Goal: Task Accomplishment & Management: Manage account settings

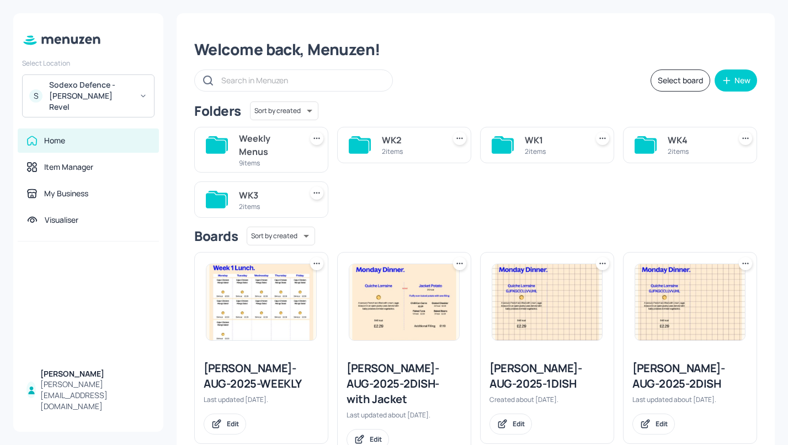
drag, startPoint x: 188, startPoint y: 44, endPoint x: 294, endPoint y: 51, distance: 106.7
click at [294, 51] on div "Welcome back, Menuzen! Select board New Folders Sort by created id ​ Weekly Men…" at bounding box center [476, 249] width 598 height 473
click at [294, 51] on div "Welcome back, Menuzen!" at bounding box center [475, 50] width 563 height 20
drag, startPoint x: 427, startPoint y: 154, endPoint x: 407, endPoint y: 144, distance: 22.5
click at [407, 144] on div "WK2 2 items" at bounding box center [411, 145] width 58 height 26
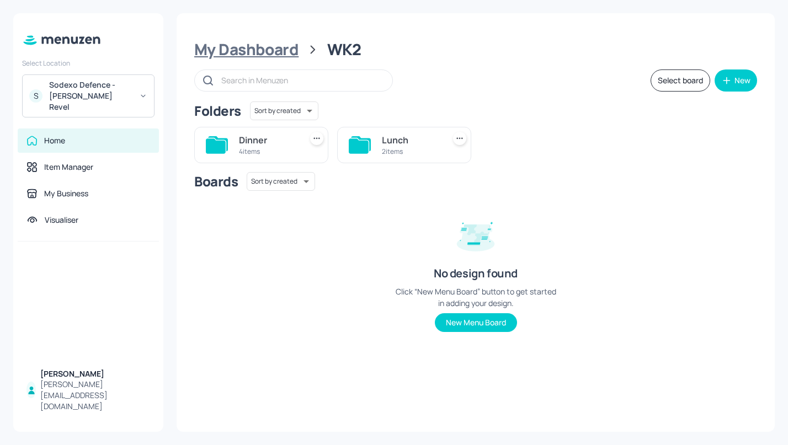
click at [243, 55] on div "My Dashboard" at bounding box center [246, 50] width 104 height 20
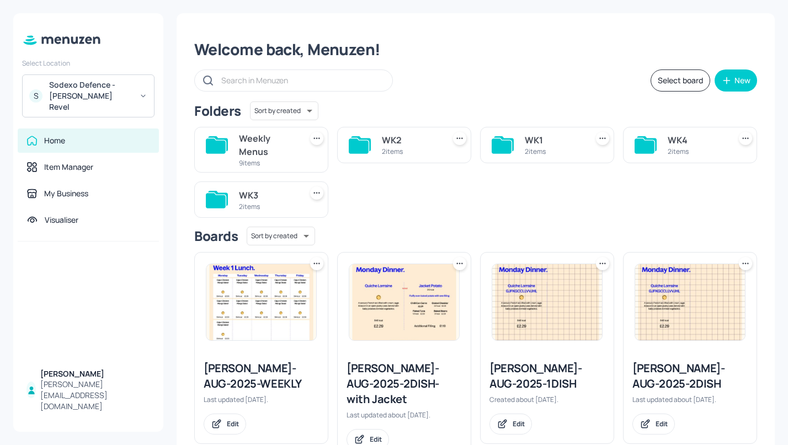
drag, startPoint x: 189, startPoint y: 47, endPoint x: 253, endPoint y: 45, distance: 64.6
click at [254, 45] on div "Welcome back, Menuzen! Select board New Folders Sort by created id ​ Weekly Men…" at bounding box center [476, 249] width 598 height 473
click at [220, 414] on div "Edit" at bounding box center [225, 424] width 42 height 21
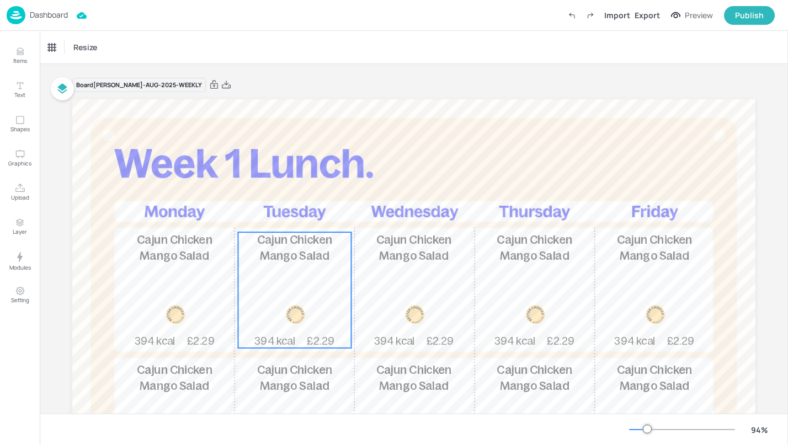
click at [327, 259] on span "Cajun Chicken Mango Salad" at bounding box center [295, 247] width 76 height 29
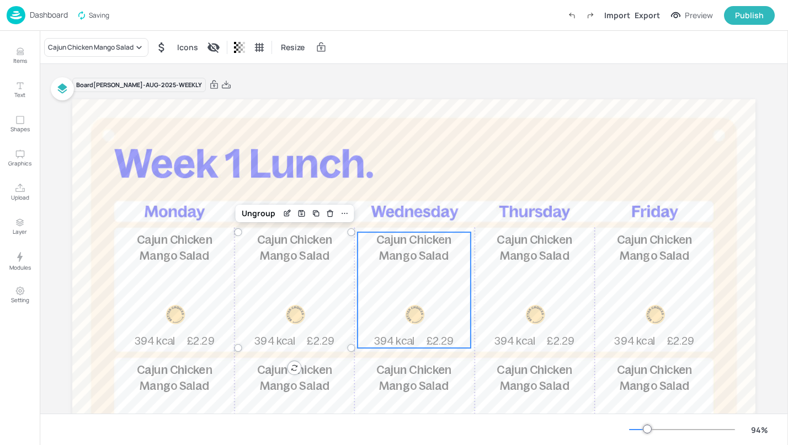
click at [399, 263] on p "Cajun Chicken Mango Salad" at bounding box center [413, 248] width 113 height 32
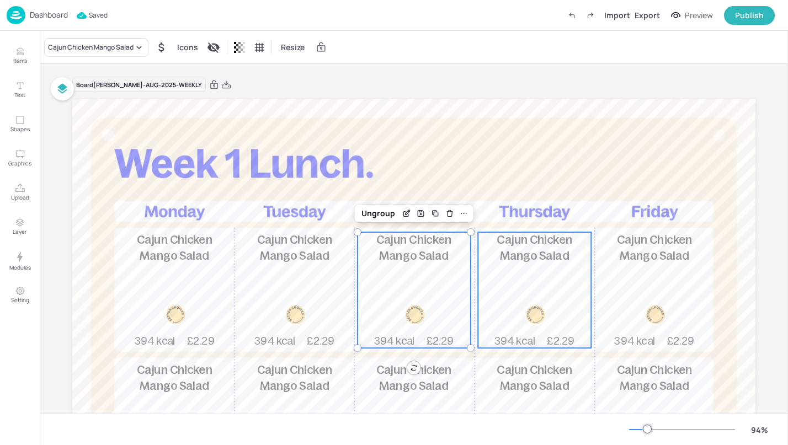
click at [511, 240] on span "Cajun Chicken Mango Salad" at bounding box center [534, 247] width 76 height 29
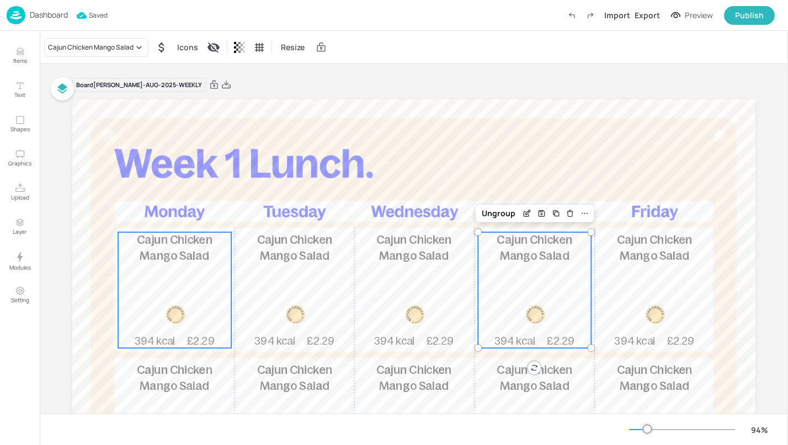
click at [131, 245] on p "Cajun Chicken Mango Salad" at bounding box center [174, 248] width 113 height 32
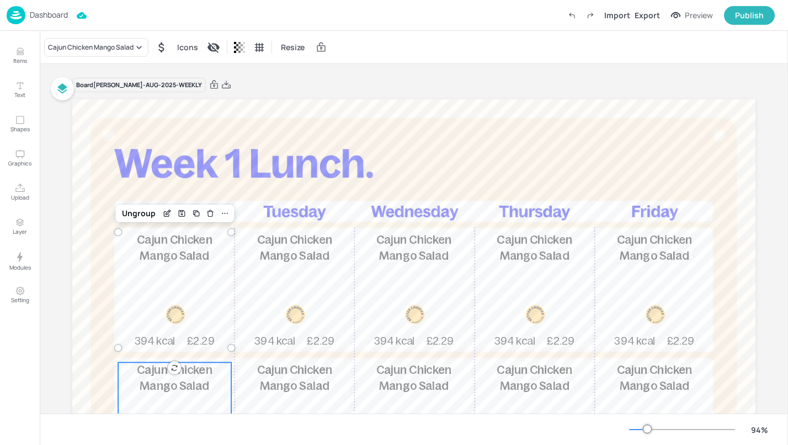
click at [183, 371] on span "Cajun Chicken Mango Salad" at bounding box center [175, 377] width 76 height 29
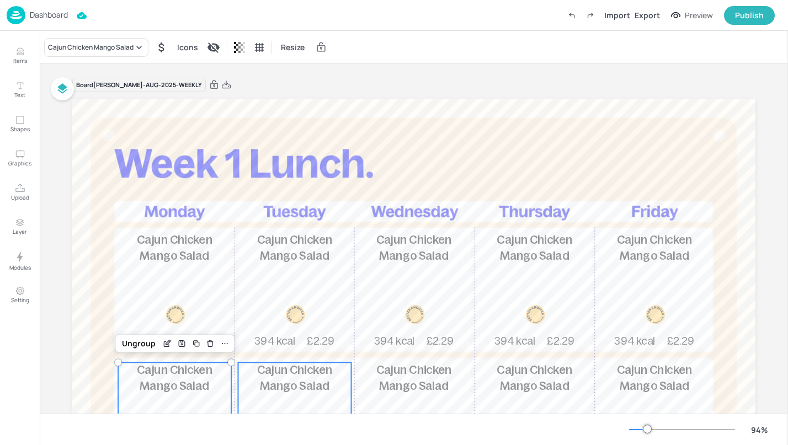
click at [298, 371] on span "Cajun Chicken Mango Salad" at bounding box center [295, 377] width 76 height 29
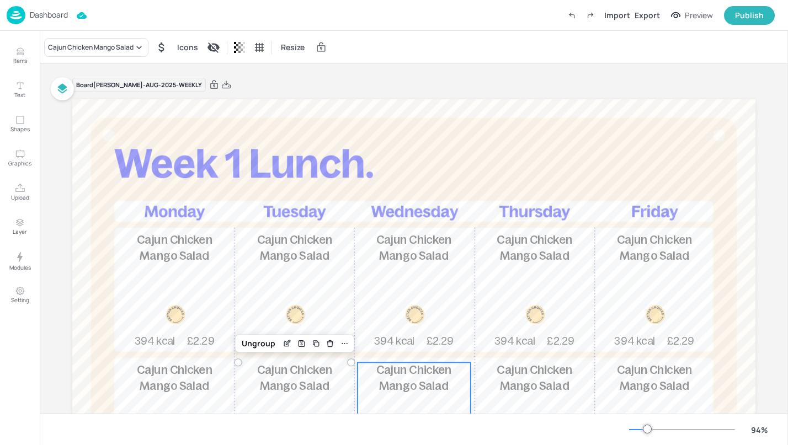
click at [451, 375] on p "Cajun Chicken Mango Salad" at bounding box center [413, 378] width 113 height 32
click at [520, 392] on span "Cajun Chicken Mango Salad" at bounding box center [534, 377] width 76 height 29
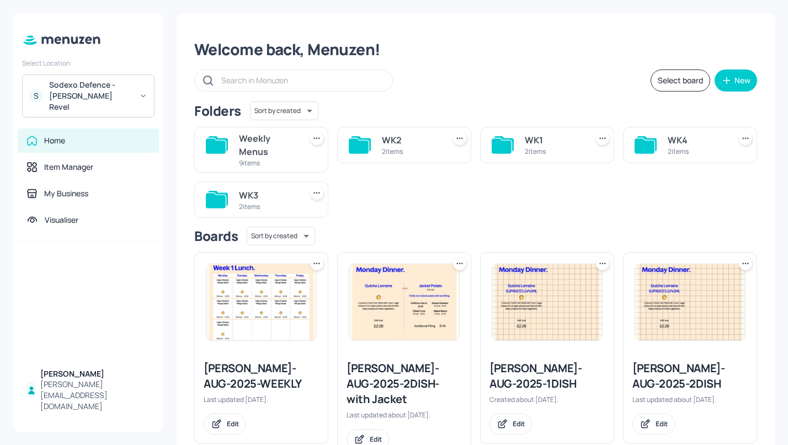
click at [404, 378] on div "Newbold-AUG-2025-2DISH-with Jacket" at bounding box center [403, 384] width 115 height 46
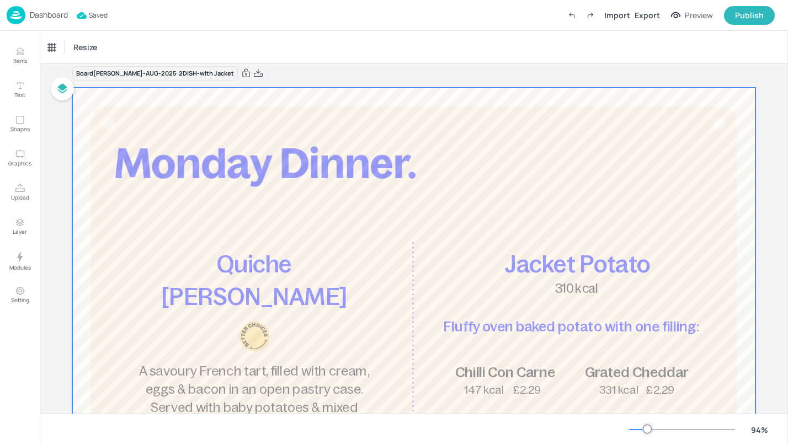
scroll to position [9, 0]
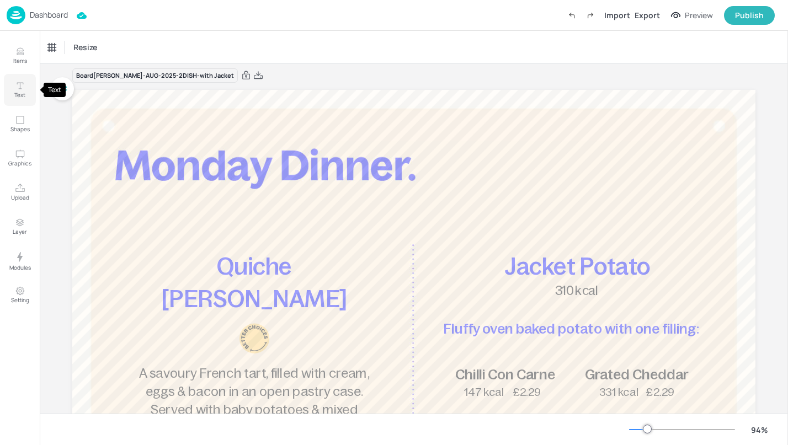
click at [15, 87] on icon "Text" at bounding box center [20, 86] width 10 height 10
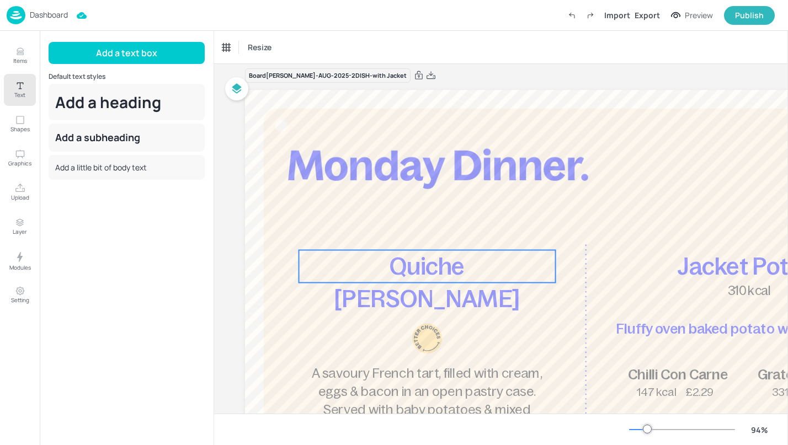
click at [391, 281] on p "Quiche Lorraine" at bounding box center [427, 283] width 256 height 66
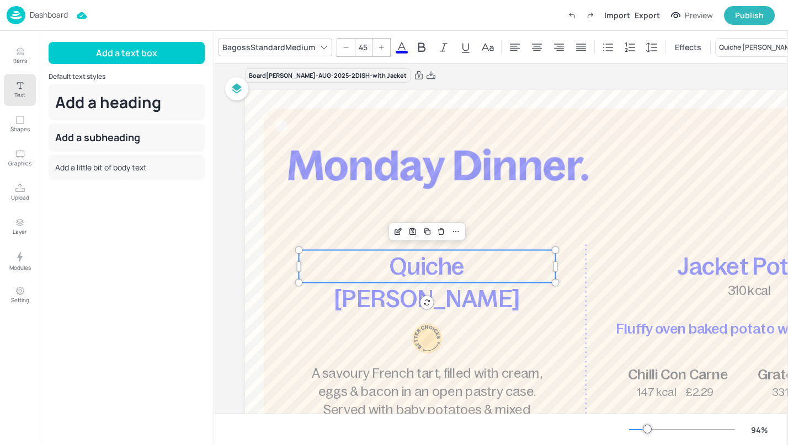
click at [399, 271] on span "Quiche Lorraine" at bounding box center [427, 282] width 186 height 58
click at [398, 234] on icon "Edit Item" at bounding box center [397, 231] width 5 height 5
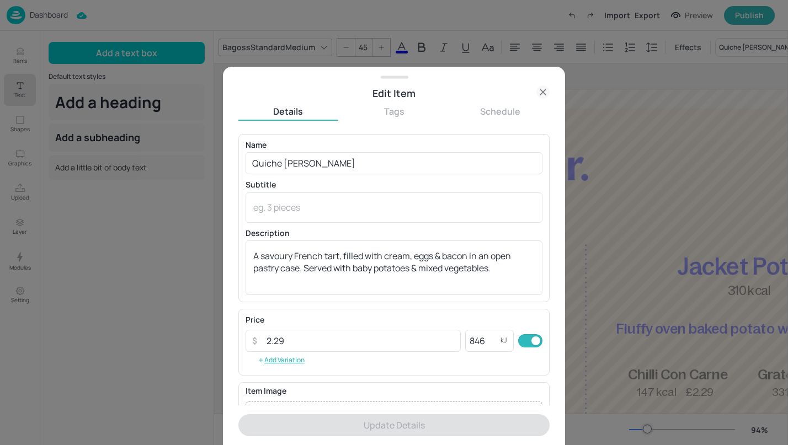
click at [580, 268] on div at bounding box center [394, 222] width 788 height 445
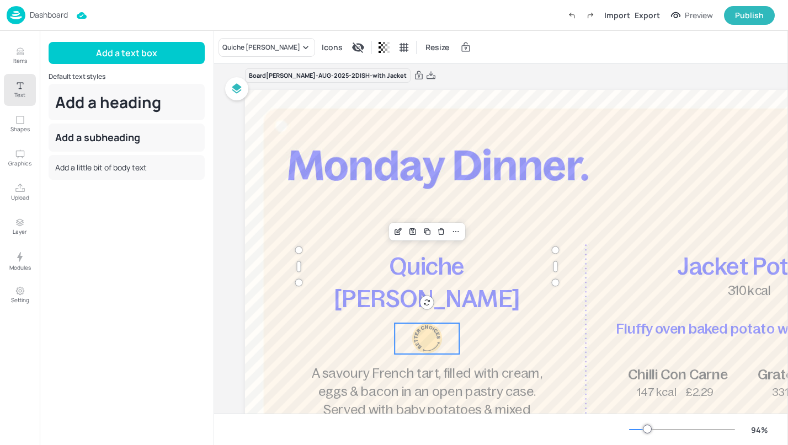
click at [437, 329] on div at bounding box center [426, 338] width 31 height 31
click at [363, 369] on span "A savoury French tart, filled with cream, eggs & bacon in an open pastry case. …" at bounding box center [427, 400] width 230 height 69
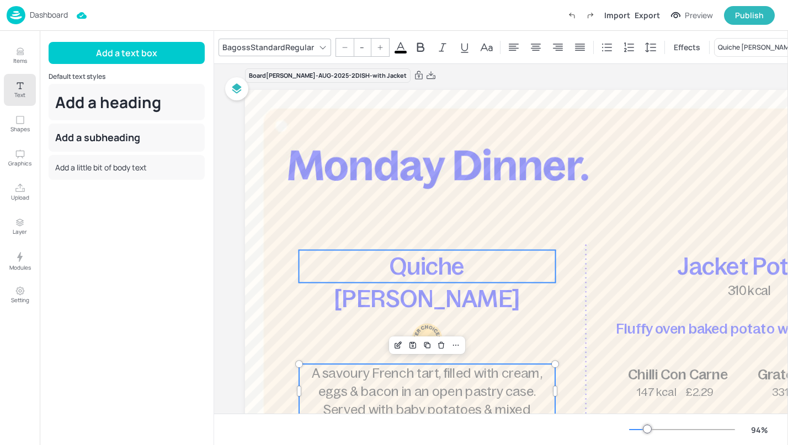
click at [375, 254] on span "Quiche Lorraine" at bounding box center [427, 282] width 186 height 58
click at [363, 376] on span "A savoury French tart, filled with cream, eggs & bacon in an open pastry case. …" at bounding box center [427, 400] width 230 height 69
click at [452, 271] on span "Quiche Lorraine" at bounding box center [427, 282] width 186 height 58
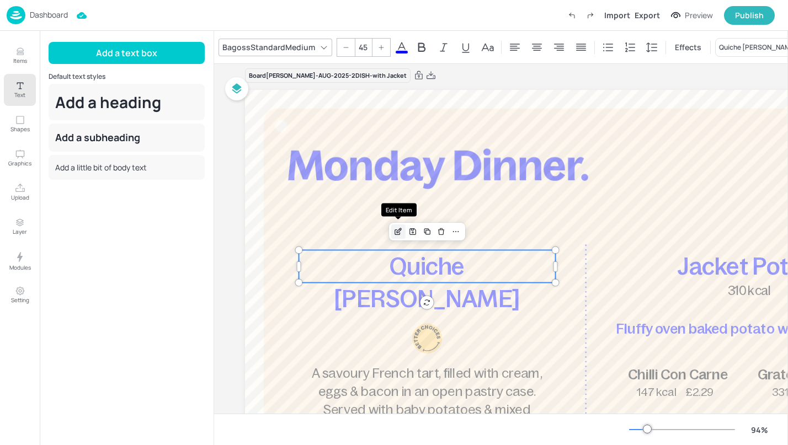
click at [398, 234] on icon "Edit Item" at bounding box center [397, 231] width 9 height 9
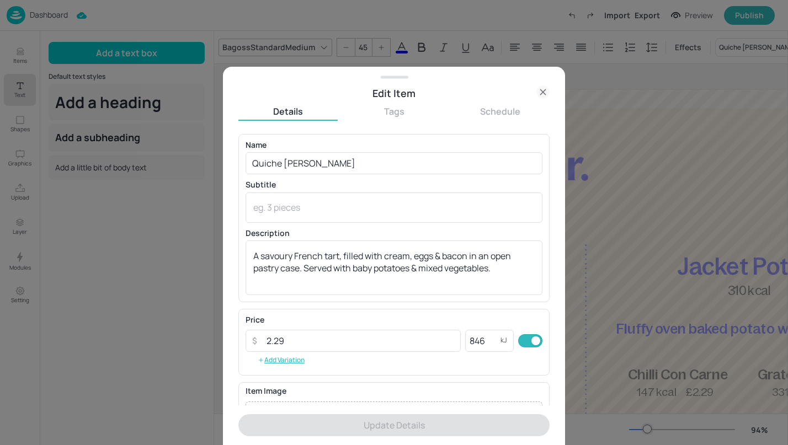
click at [543, 94] on icon at bounding box center [542, 91] width 13 height 13
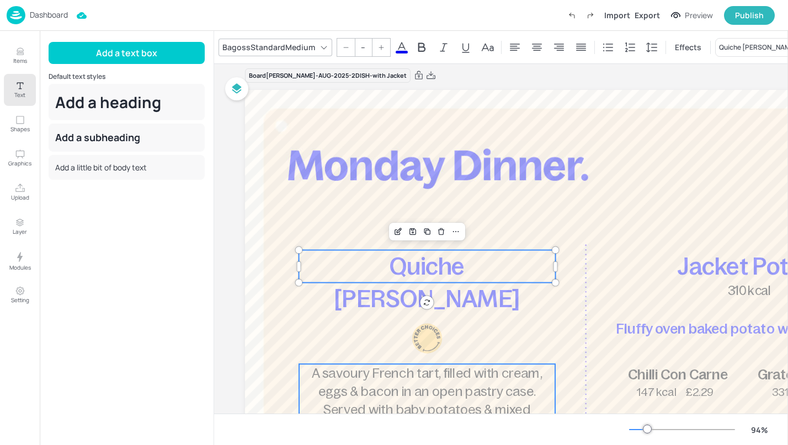
click at [466, 392] on span "A savoury French tart, filled with cream, eggs & bacon in an open pastry case. …" at bounding box center [427, 400] width 230 height 69
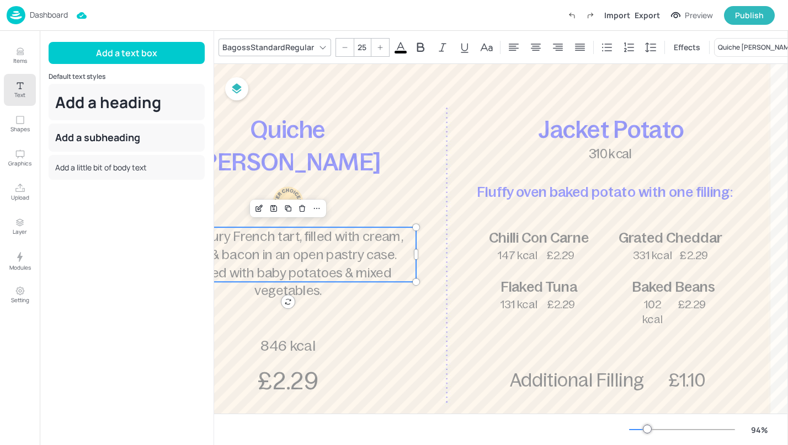
scroll to position [146, 138]
click at [521, 190] on span "Fluffy oven baked potato with one filling:" at bounding box center [605, 192] width 256 height 16
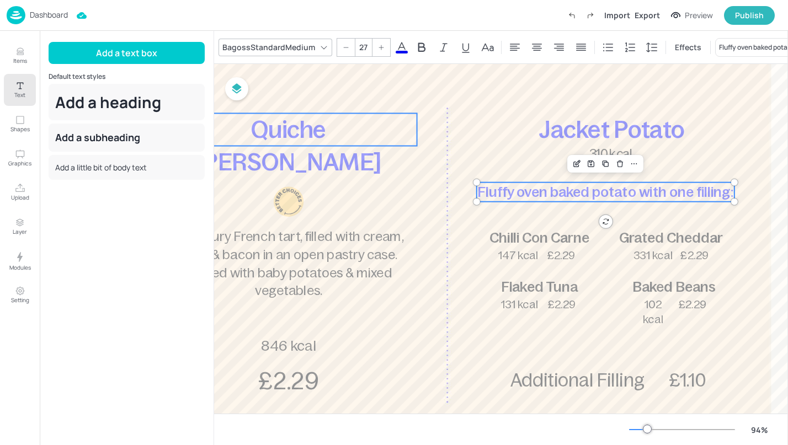
click at [292, 132] on span "Quiche Lorraine" at bounding box center [288, 145] width 186 height 58
type input "--"
click at [439, 241] on div at bounding box center [447, 233] width 683 height 561
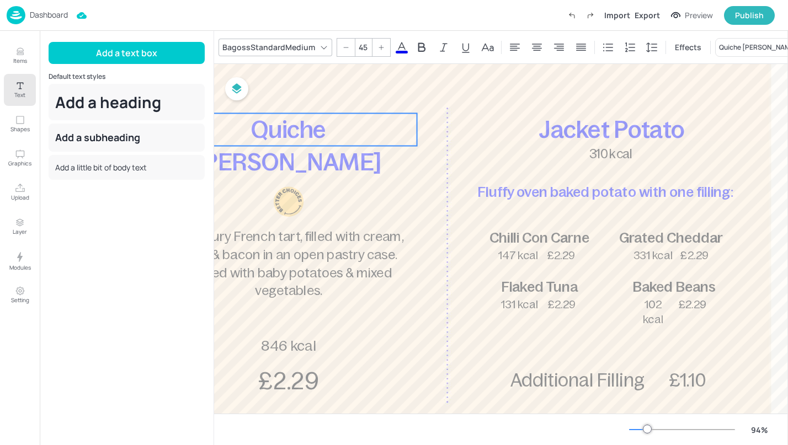
click at [347, 129] on span "Quiche Lorraine" at bounding box center [288, 145] width 186 height 58
click at [299, 199] on div at bounding box center [288, 201] width 31 height 31
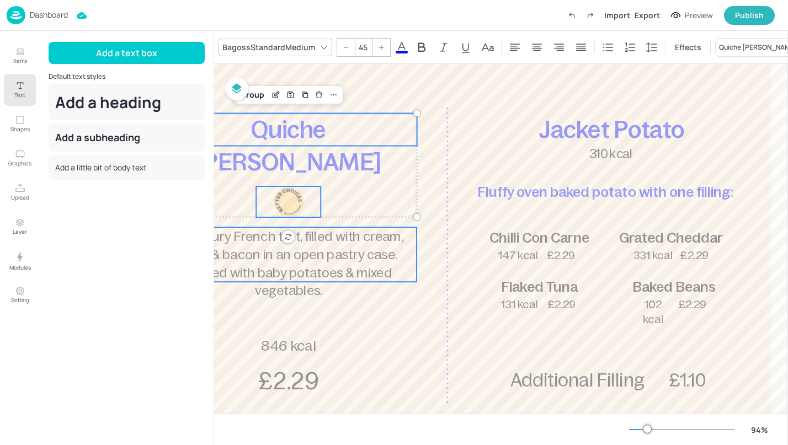
click at [295, 250] on span "A savoury French tart, filled with cream, eggs & bacon in an open pastry case. …" at bounding box center [288, 263] width 230 height 69
type input "--"
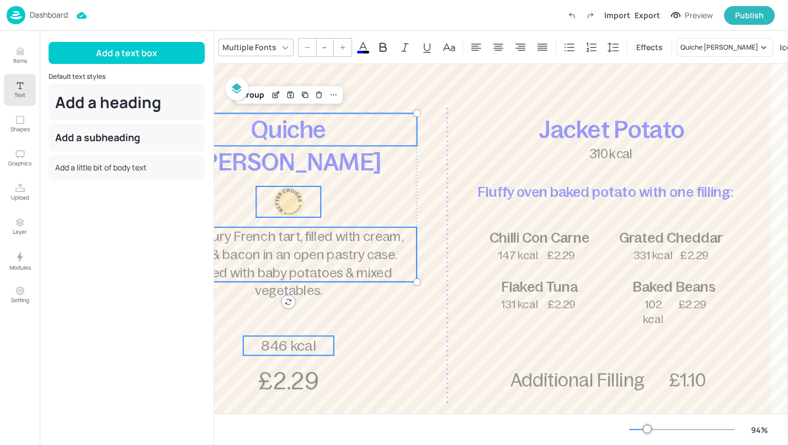
click at [290, 348] on span "846 kcal" at bounding box center [288, 346] width 55 height 16
click at [292, 378] on div "Quiche Lorraine A savoury French tart, filled with cream, eggs & bacon in an op…" at bounding box center [447, 233] width 683 height 561
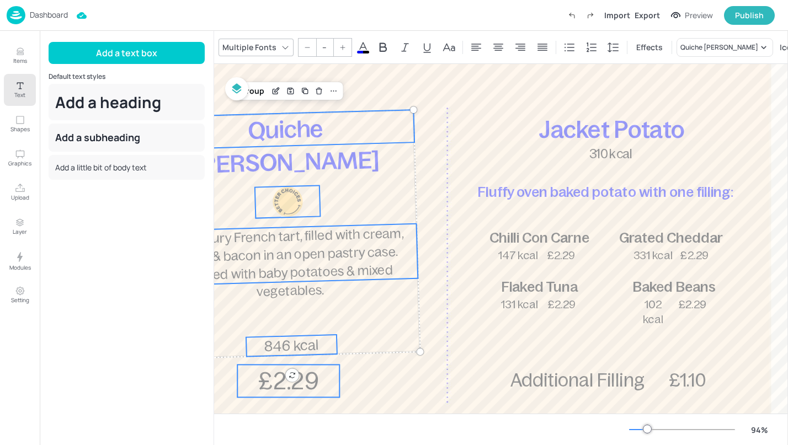
click at [308, 387] on span "£2.29" at bounding box center [288, 381] width 60 height 26
click at [260, 89] on div "Group" at bounding box center [251, 91] width 33 height 14
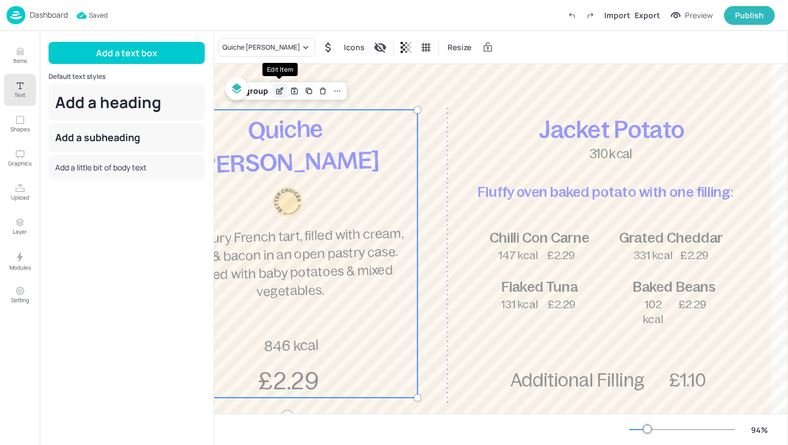
click at [284, 89] on icon "Edit Item" at bounding box center [279, 91] width 9 height 9
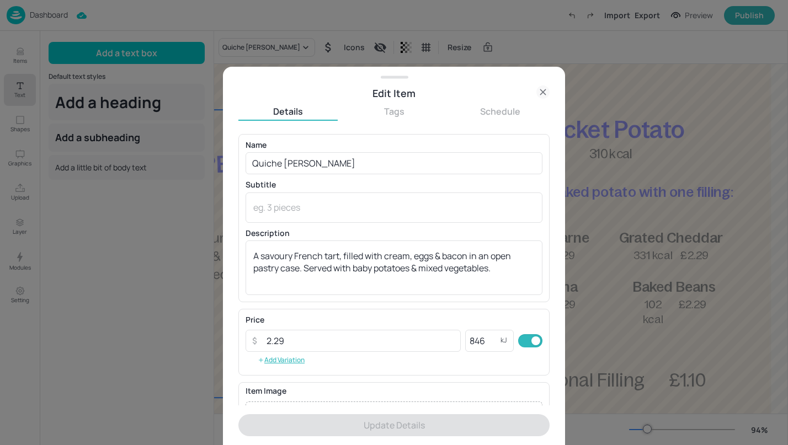
click at [543, 91] on icon at bounding box center [542, 91] width 13 height 13
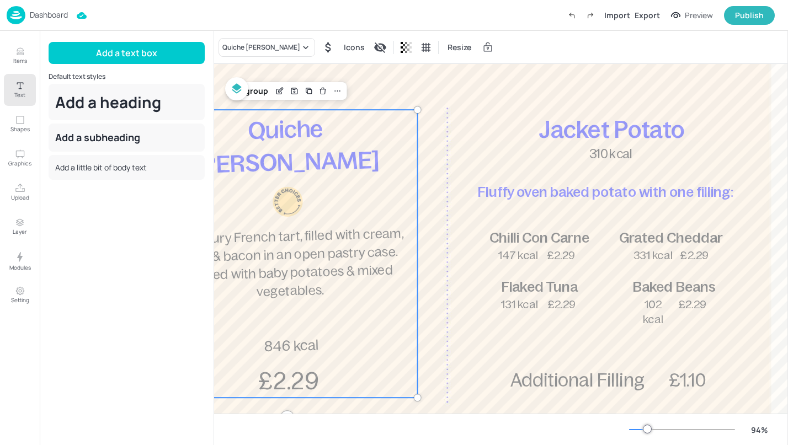
click at [358, 135] on span "Quiche Lorraine" at bounding box center [286, 146] width 186 height 62
click at [301, 138] on span "Quiche Lorraine" at bounding box center [286, 146] width 186 height 62
click at [298, 146] on div "Quiche Lorraine A savoury French tart, filled with cream, eggs & bacon in an op…" at bounding box center [287, 255] width 260 height 288
click at [300, 129] on span "Quiche Lorraine" at bounding box center [286, 148] width 186 height 62
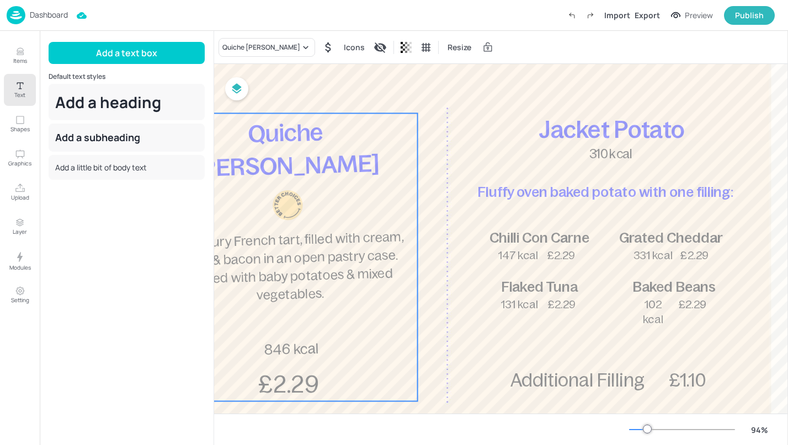
click at [308, 133] on span "Quiche Lorraine" at bounding box center [286, 150] width 186 height 62
click at [400, 74] on div at bounding box center [447, 233] width 683 height 561
click at [293, 147] on p "Quiche Lorraine" at bounding box center [286, 150] width 258 height 72
click at [287, 208] on div at bounding box center [287, 205] width 31 height 31
click at [310, 293] on div "Quiche Lorraine A savoury French tart, filled with cream, eggs & bacon in an op…" at bounding box center [287, 258] width 260 height 288
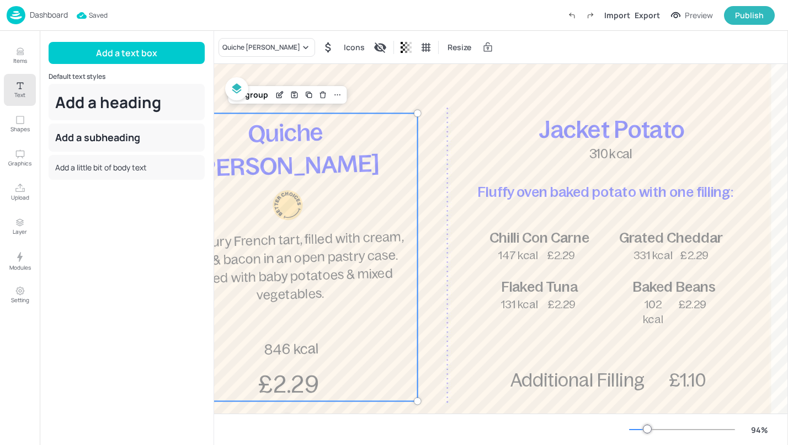
click at [673, 205] on div at bounding box center [447, 233] width 683 height 561
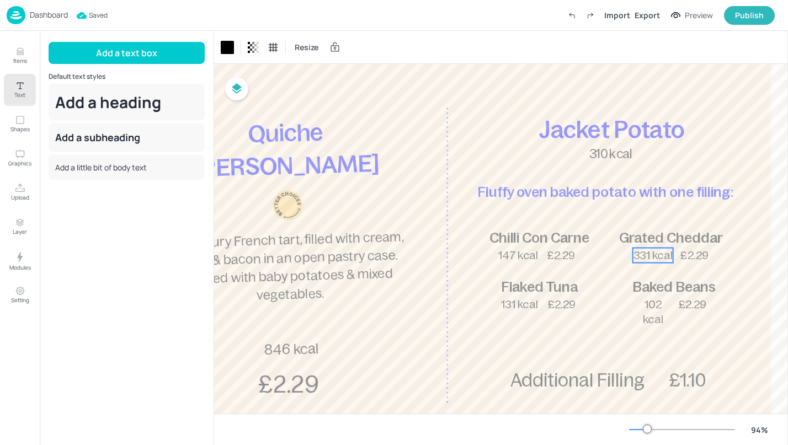
click at [637, 254] on span "331 kcal" at bounding box center [652, 255] width 39 height 12
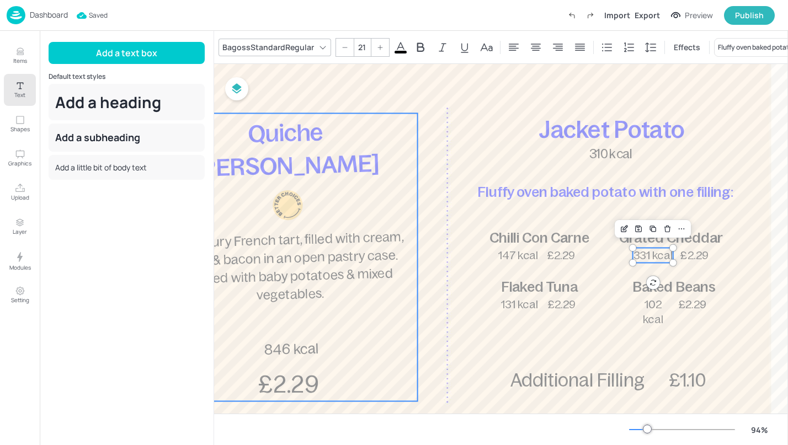
click at [282, 133] on span "Quiche Lorraine" at bounding box center [286, 150] width 186 height 62
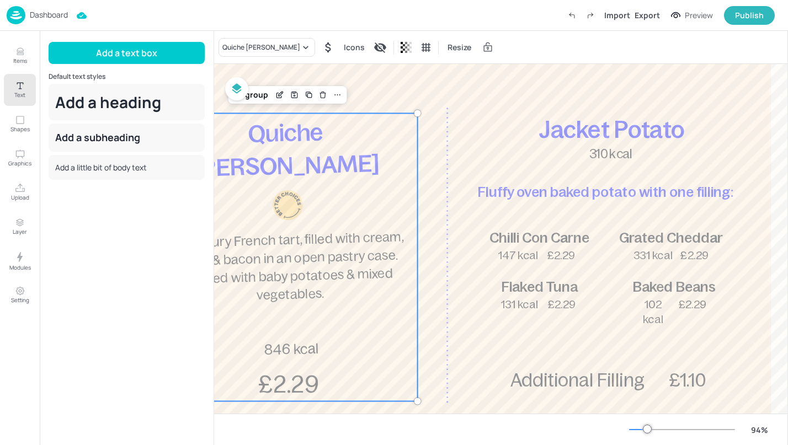
click at [282, 133] on span "Quiche Lorraine" at bounding box center [286, 150] width 186 height 62
click at [255, 97] on div "Ungroup" at bounding box center [251, 95] width 42 height 14
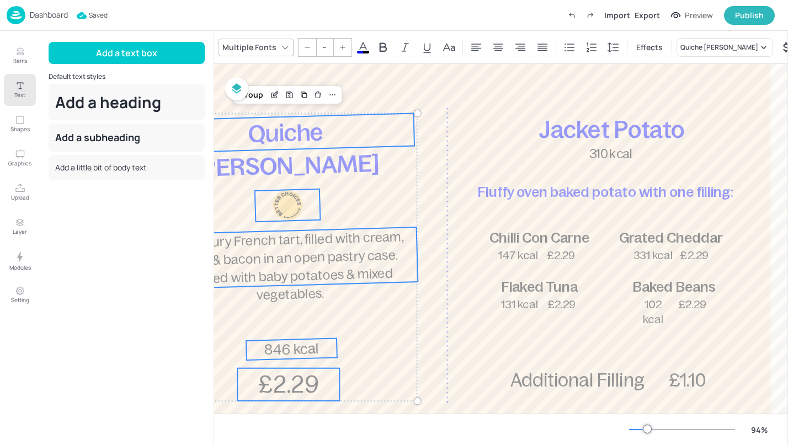
click at [302, 151] on div at bounding box center [447, 233] width 683 height 561
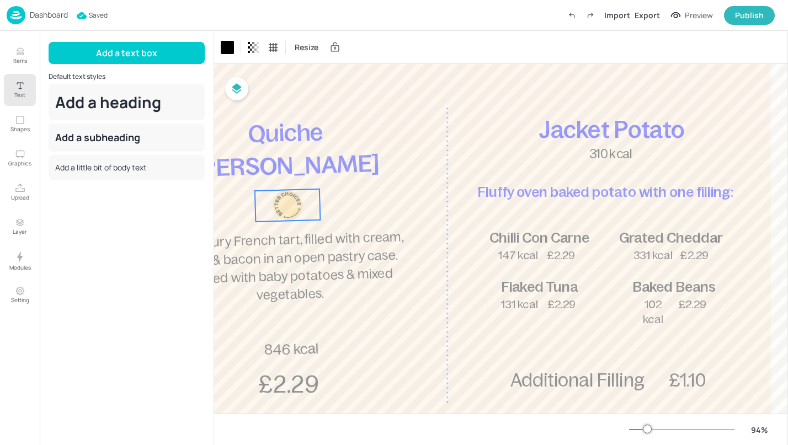
click at [284, 210] on div at bounding box center [287, 205] width 31 height 31
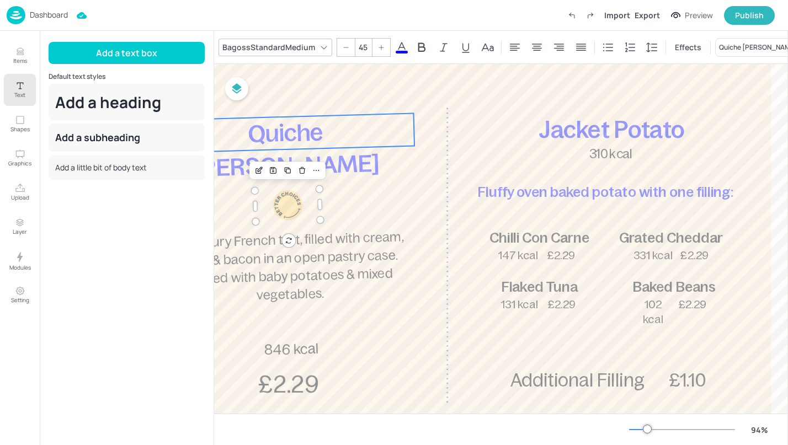
click at [304, 135] on span "Quiche Lorraine" at bounding box center [286, 150] width 186 height 62
click at [290, 212] on div at bounding box center [287, 205] width 31 height 31
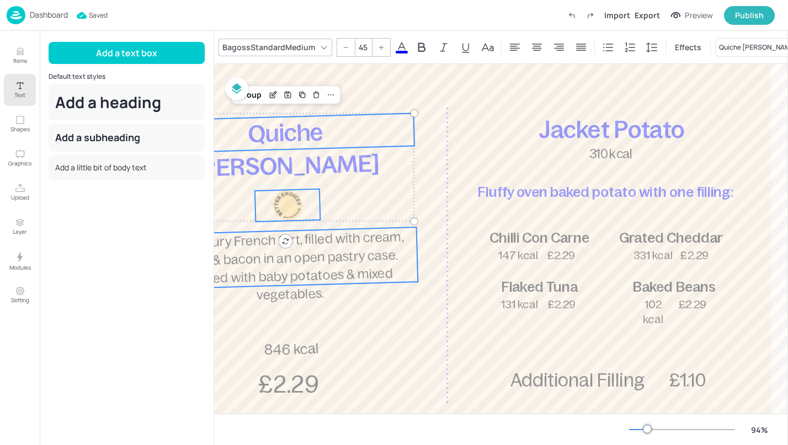
click at [292, 276] on span "A savoury French tart, filled with cream, eggs & bacon in an open pastry case. …" at bounding box center [288, 265] width 231 height 73
type input "--"
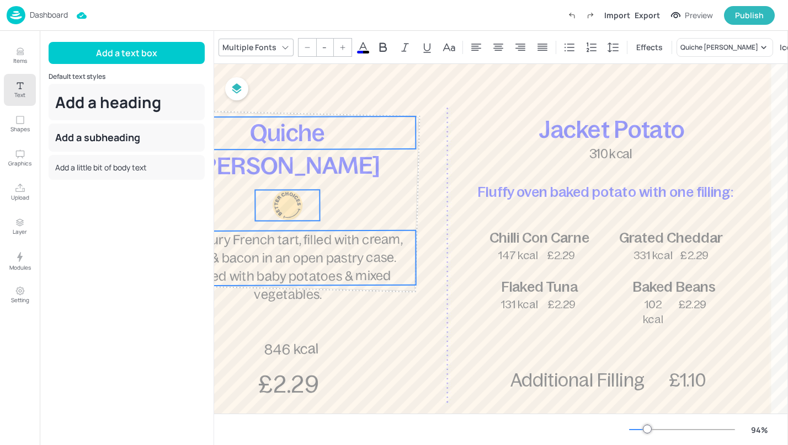
click at [285, 309] on div "Quiche Lorraine A savoury French tart, filled with cream, eggs & bacon in an op…" at bounding box center [447, 233] width 683 height 561
click at [402, 349] on div at bounding box center [447, 233] width 683 height 561
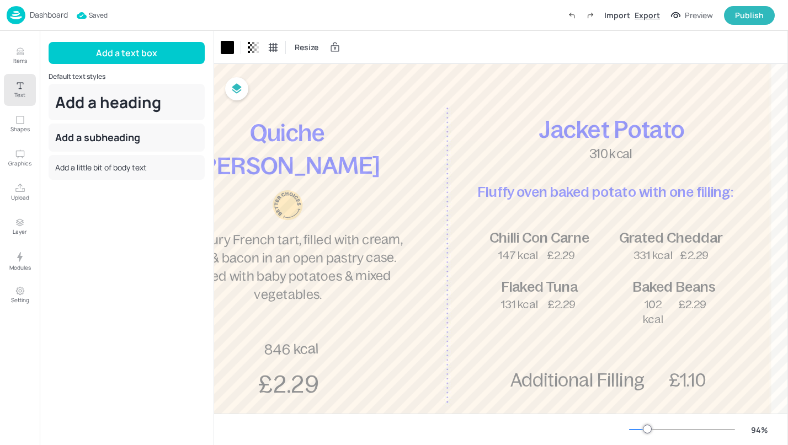
click at [654, 17] on div "Export" at bounding box center [646, 15] width 25 height 12
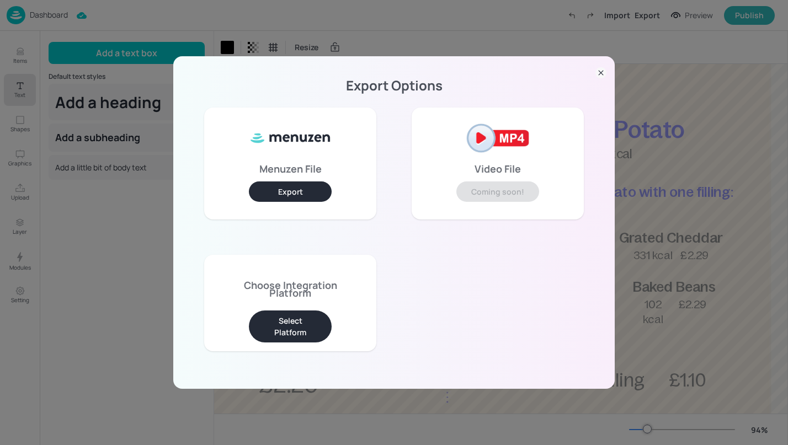
click at [298, 334] on button "Select Platform" at bounding box center [290, 327] width 83 height 32
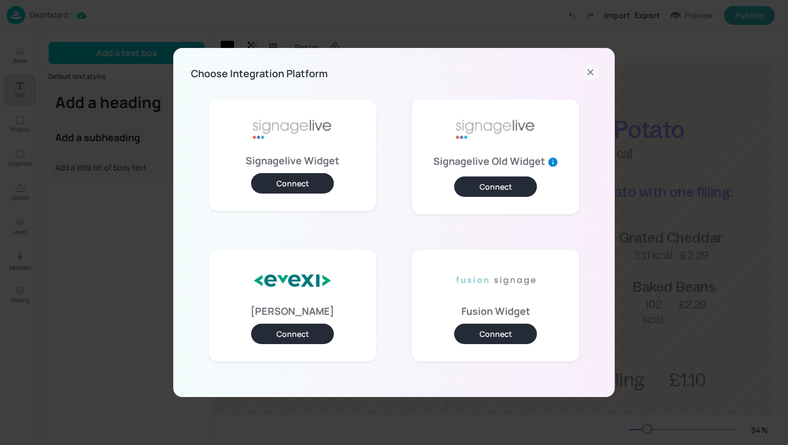
click at [303, 184] on button "Connect" at bounding box center [292, 183] width 83 height 20
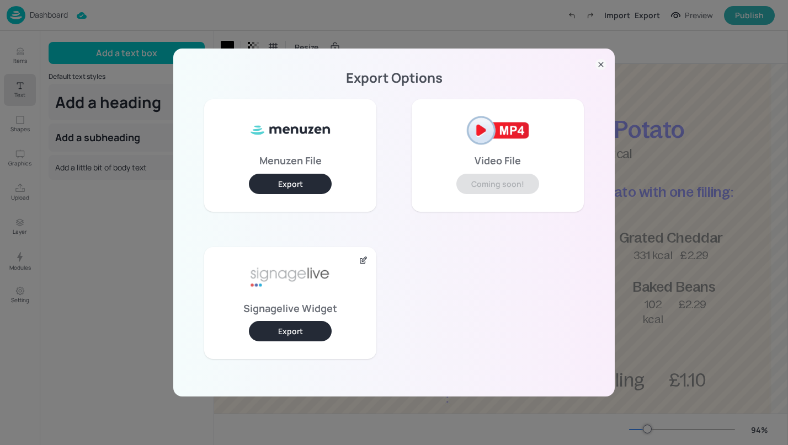
click at [301, 333] on button "Export" at bounding box center [290, 331] width 83 height 20
click at [605, 63] on icon at bounding box center [600, 64] width 11 height 11
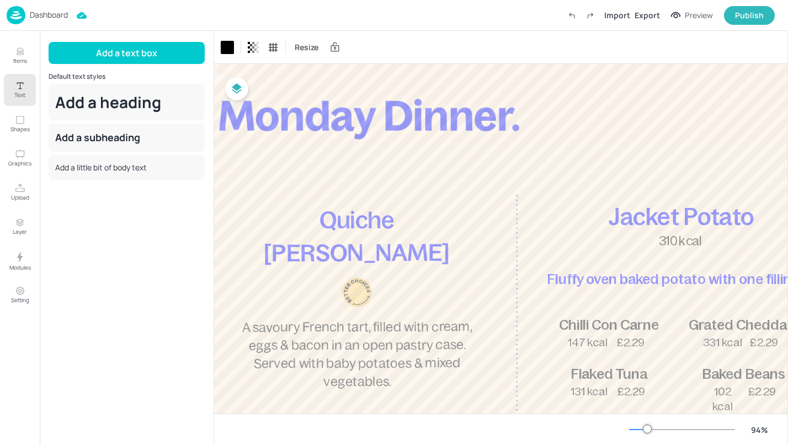
scroll to position [58, 69]
click at [33, 13] on p "Dashboard" at bounding box center [49, 15] width 38 height 8
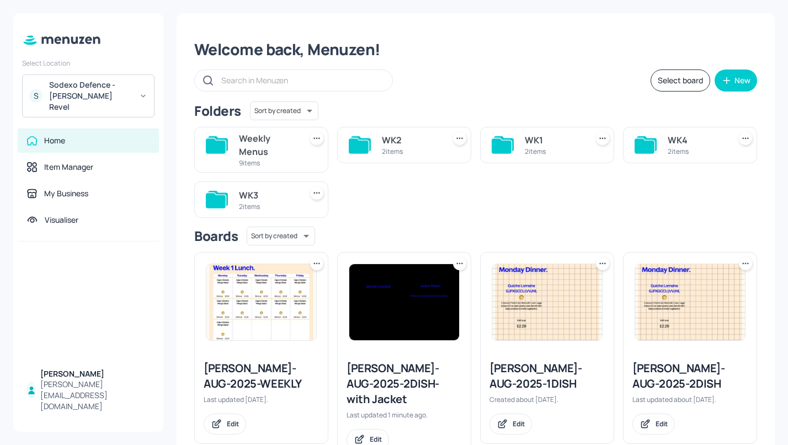
click at [410, 144] on div "WK2" at bounding box center [411, 139] width 58 height 13
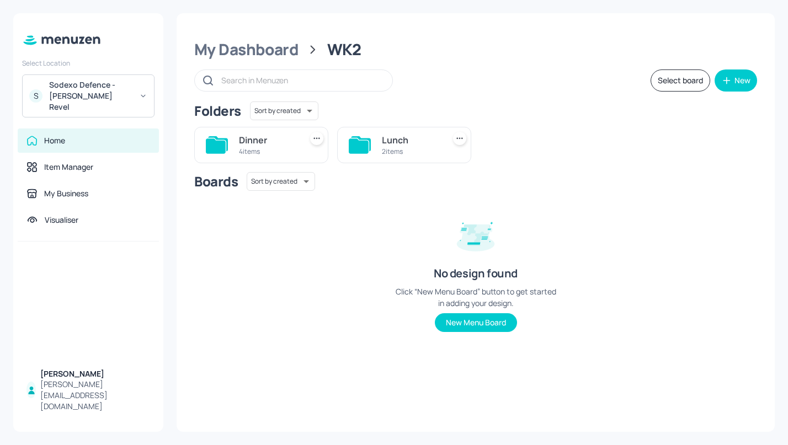
click at [410, 144] on div "Lunch" at bounding box center [411, 139] width 58 height 13
click at [244, 47] on div "My Dashboard" at bounding box center [246, 50] width 104 height 20
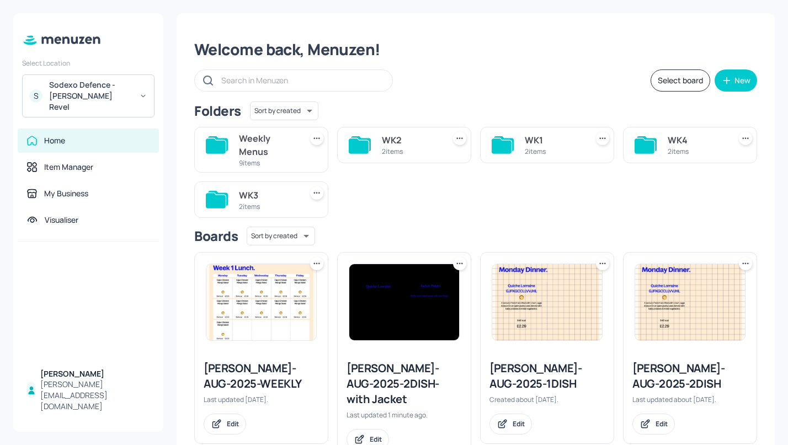
click at [680, 141] on div "WK4" at bounding box center [696, 139] width 58 height 13
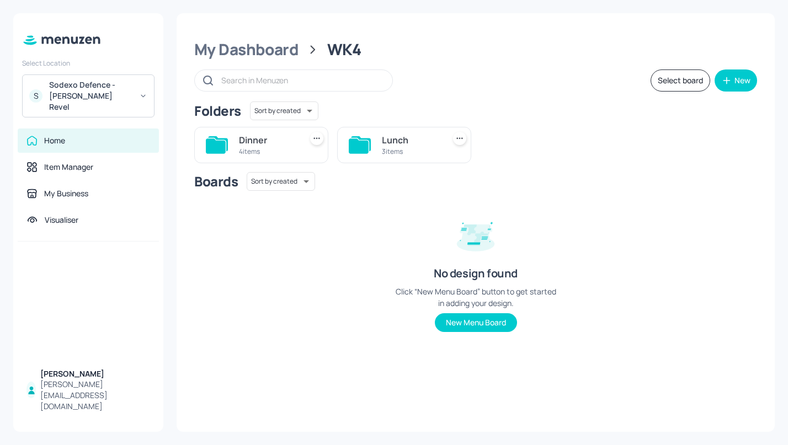
click at [680, 141] on div "Dinner 4 items Lunch 3 items" at bounding box center [470, 140] width 571 height 45
click at [389, 139] on div "Lunch" at bounding box center [411, 139] width 58 height 13
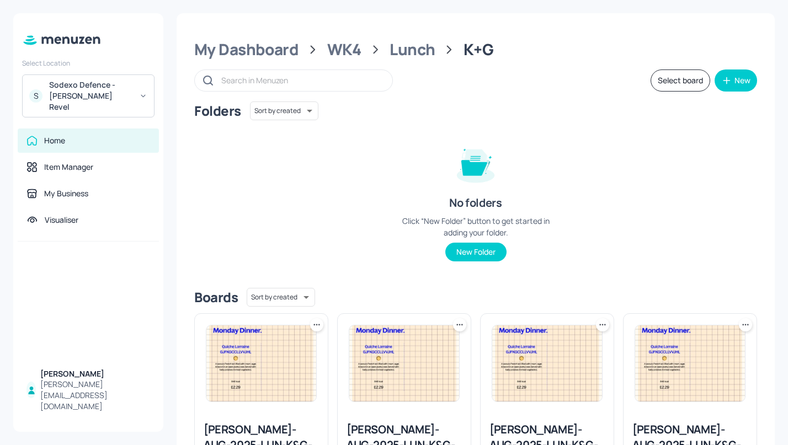
click at [238, 358] on img at bounding box center [261, 363] width 110 height 76
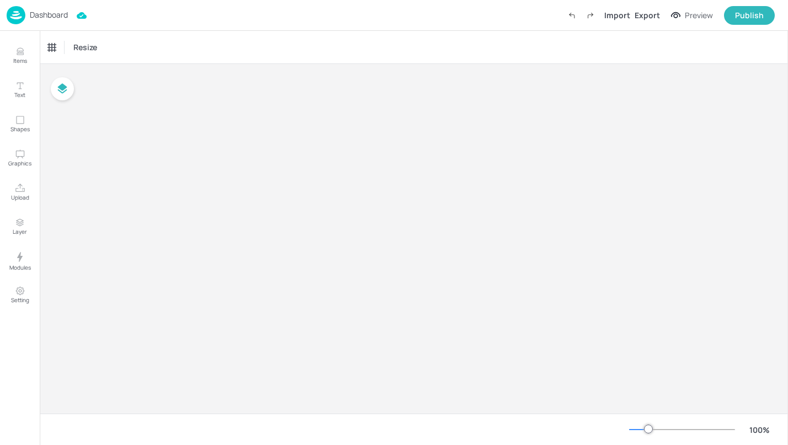
type input "£GBP - [GEOGRAPHIC_DATA]"
type input "kcal"
type input "0"
checkbox input "false"
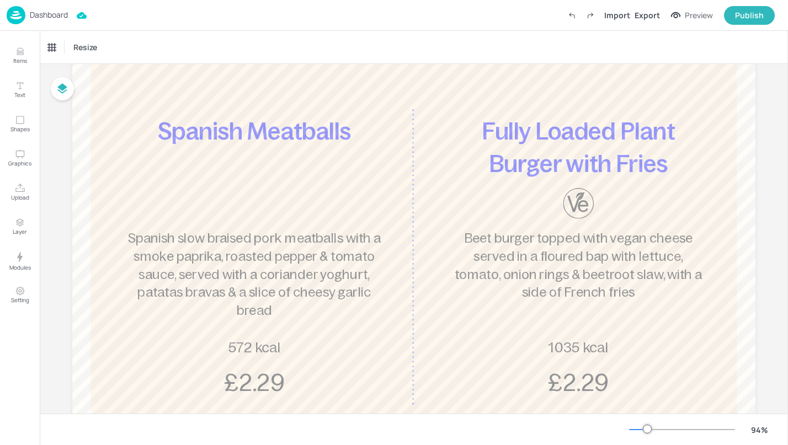
scroll to position [147, 0]
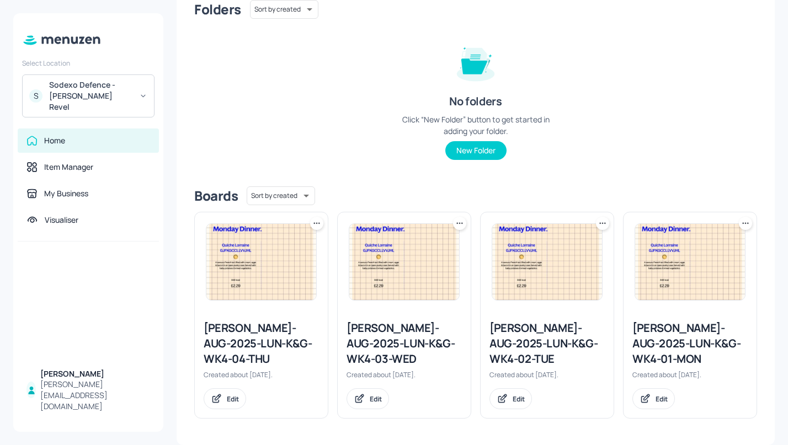
scroll to position [101, 0]
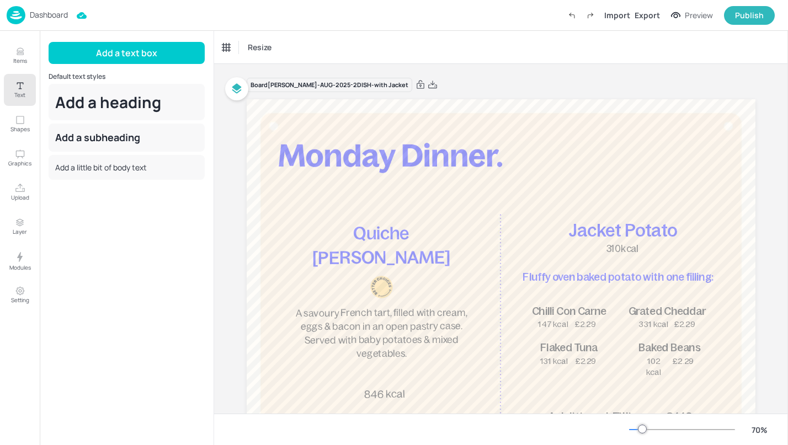
click at [39, 22] on div "Dashboard" at bounding box center [37, 15] width 61 height 18
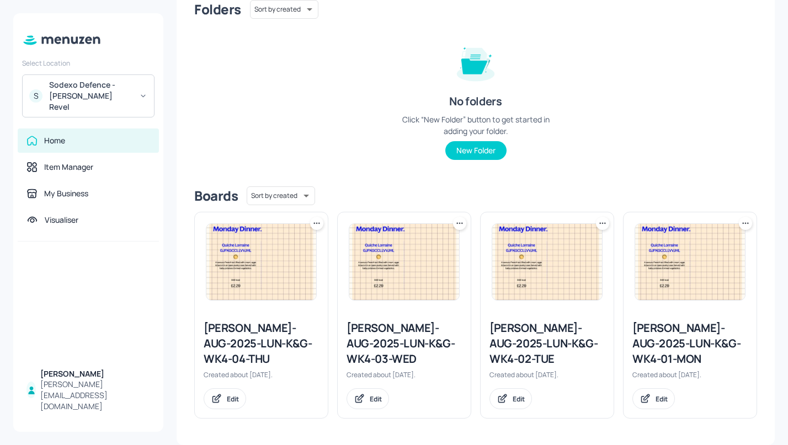
scroll to position [101, 0]
click at [100, 89] on div "Sodexo Defence - [PERSON_NAME] Revel" at bounding box center [90, 95] width 83 height 33
click at [100, 89] on div at bounding box center [394, 222] width 788 height 445
click at [686, 285] on img at bounding box center [690, 262] width 110 height 76
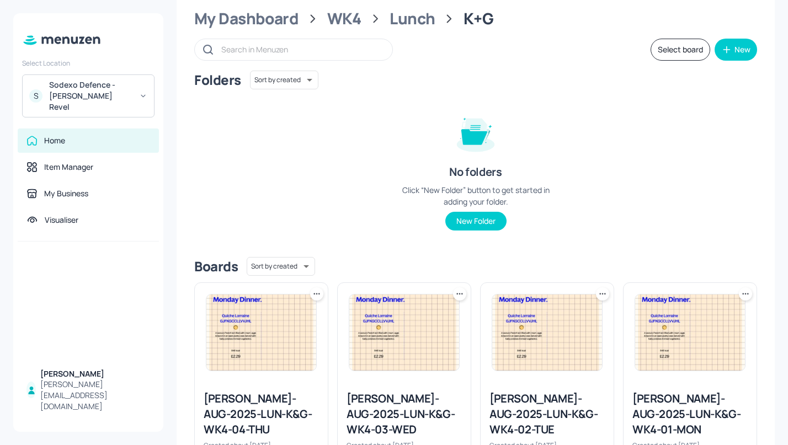
scroll to position [41, 0]
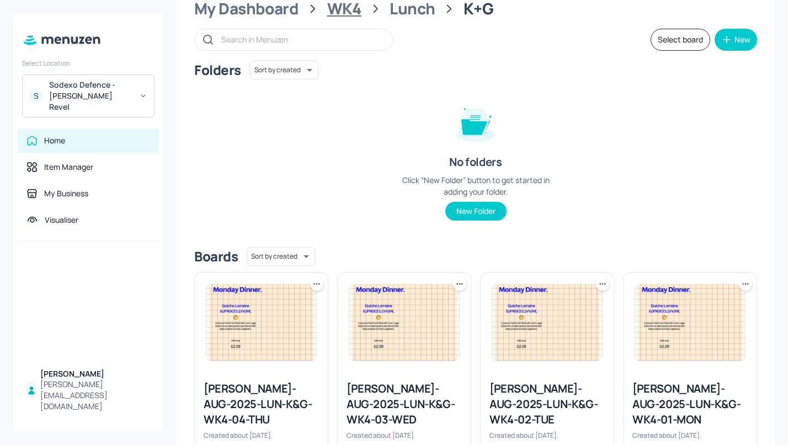
click at [337, 4] on div "WK4" at bounding box center [344, 9] width 34 height 20
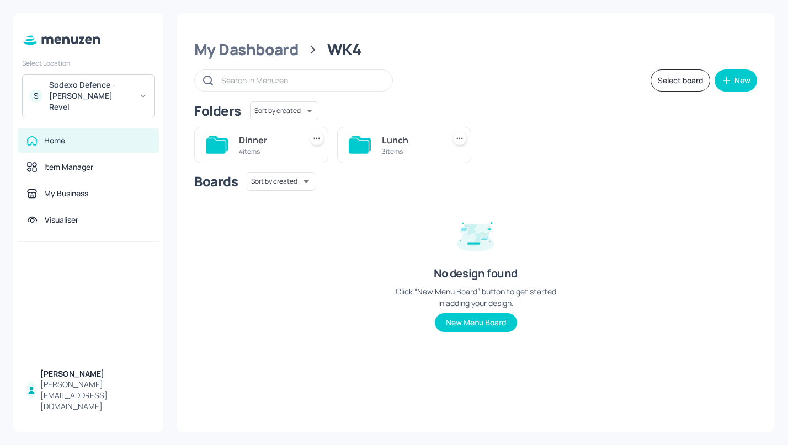
click at [378, 135] on div "Lunch 3 items" at bounding box center [404, 145] width 134 height 36
click at [251, 147] on div "4 items" at bounding box center [268, 151] width 58 height 9
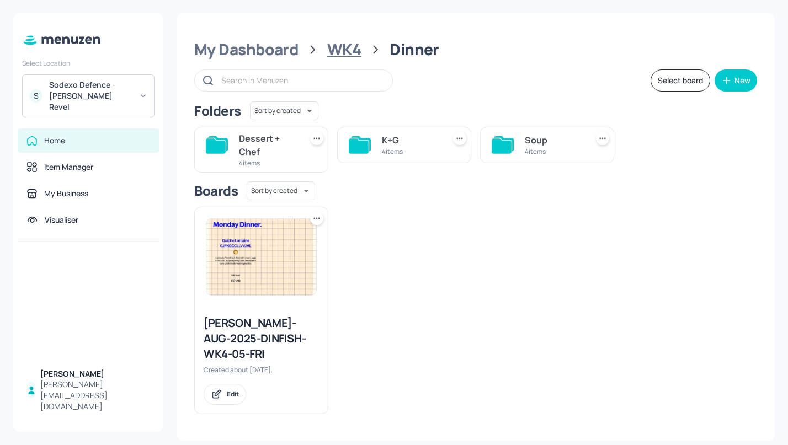
click at [340, 49] on div "WK4" at bounding box center [344, 50] width 34 height 20
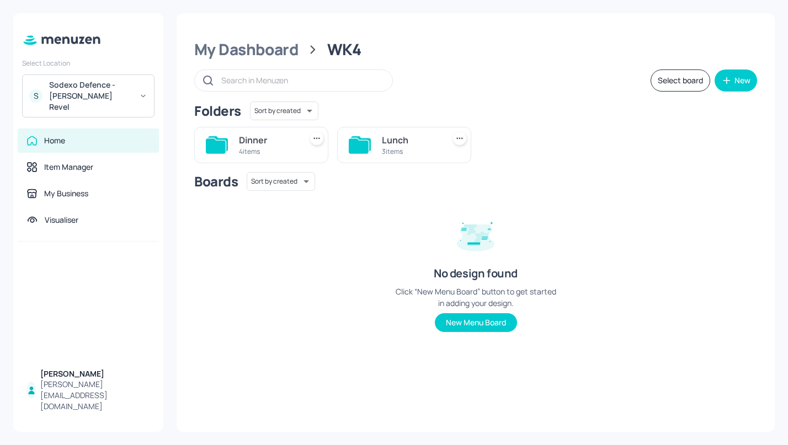
click at [389, 147] on div "3 items" at bounding box center [411, 151] width 58 height 9
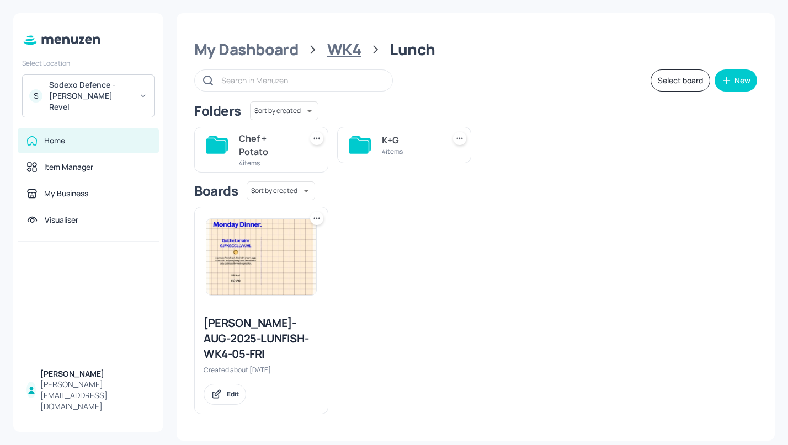
click at [341, 46] on div "WK4" at bounding box center [344, 50] width 34 height 20
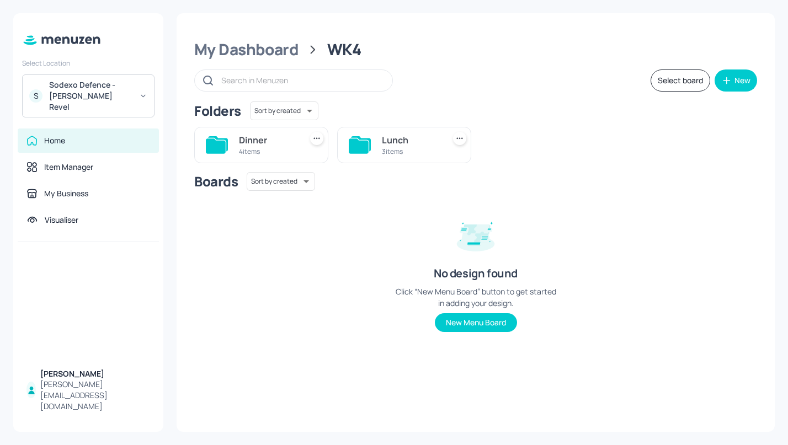
click at [255, 147] on div "4 items" at bounding box center [268, 151] width 58 height 9
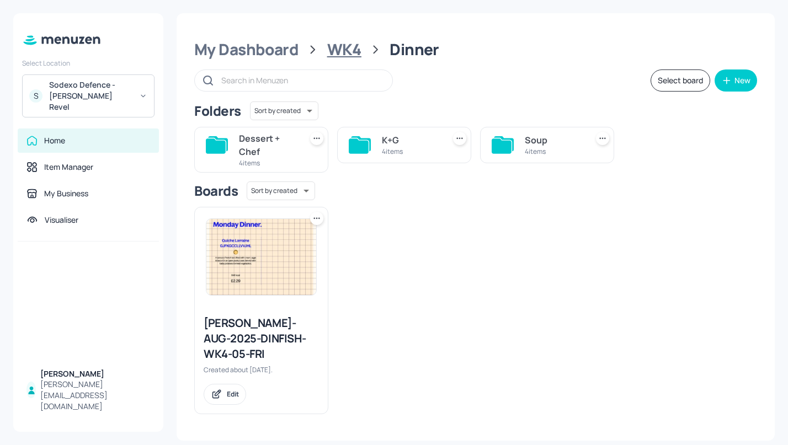
click at [343, 46] on div "WK4" at bounding box center [344, 50] width 34 height 20
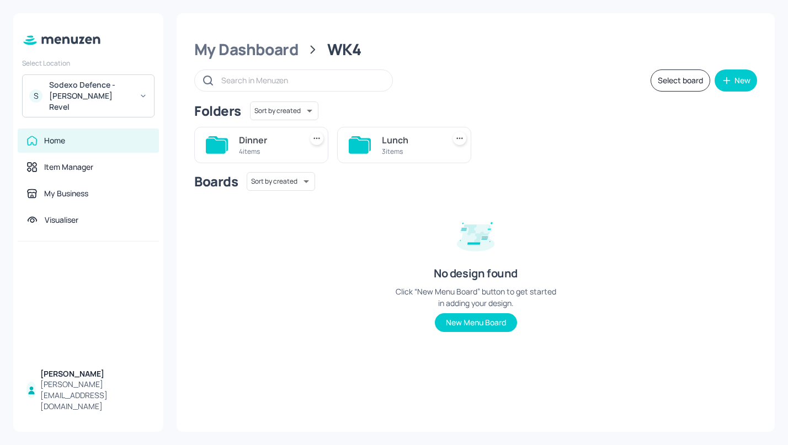
click at [264, 147] on div "4 items" at bounding box center [268, 151] width 58 height 9
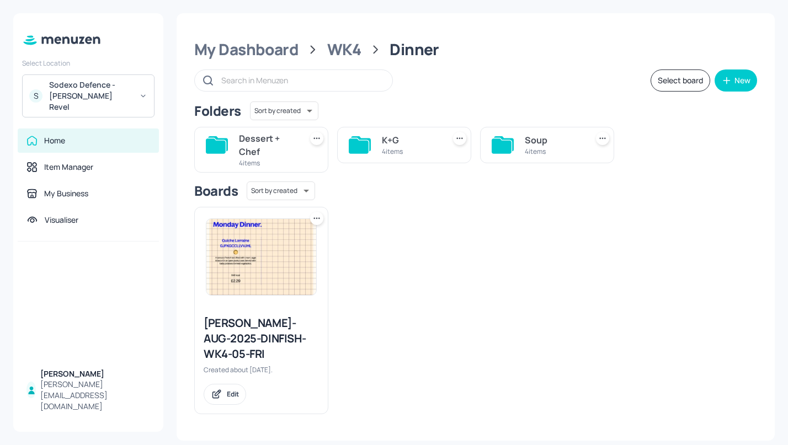
click at [244, 157] on div "Dessert + Chef" at bounding box center [268, 145] width 58 height 26
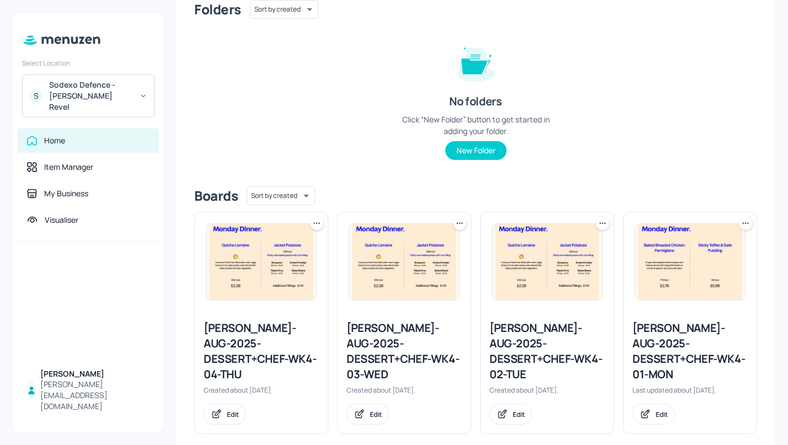
scroll to position [101, 0]
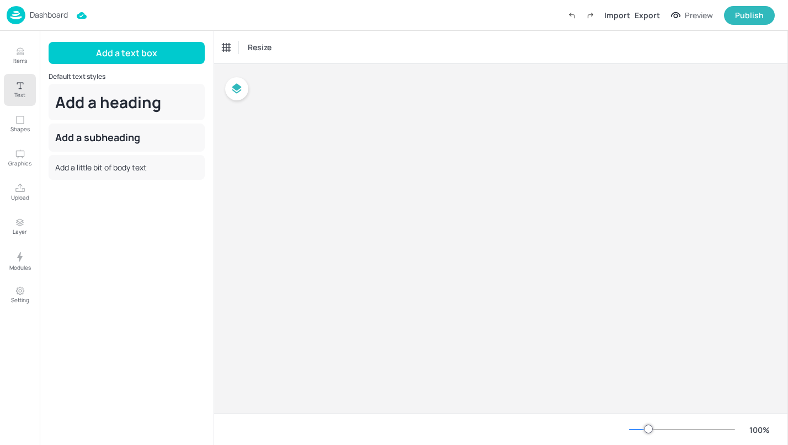
type input "£GBP - [GEOGRAPHIC_DATA]"
type input "kcal"
type input "0"
checkbox input "false"
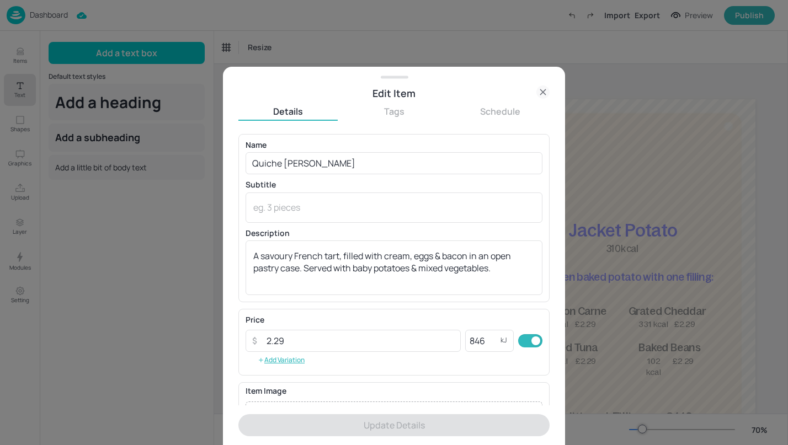
click at [239, 44] on div at bounding box center [394, 222] width 788 height 445
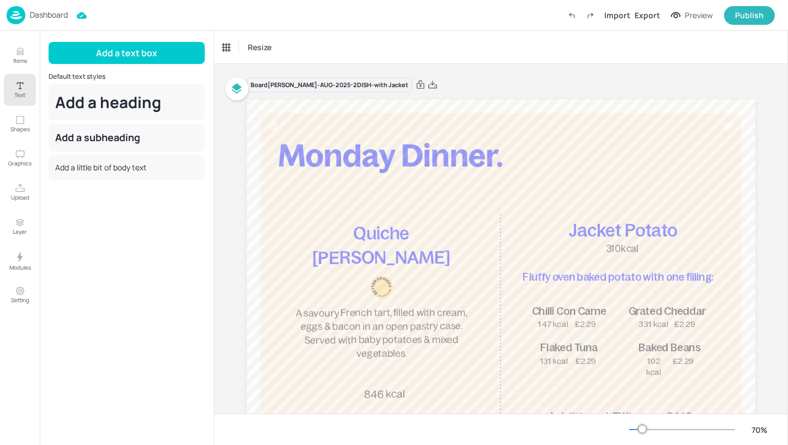
click at [41, 19] on p "Dashboard" at bounding box center [49, 15] width 38 height 8
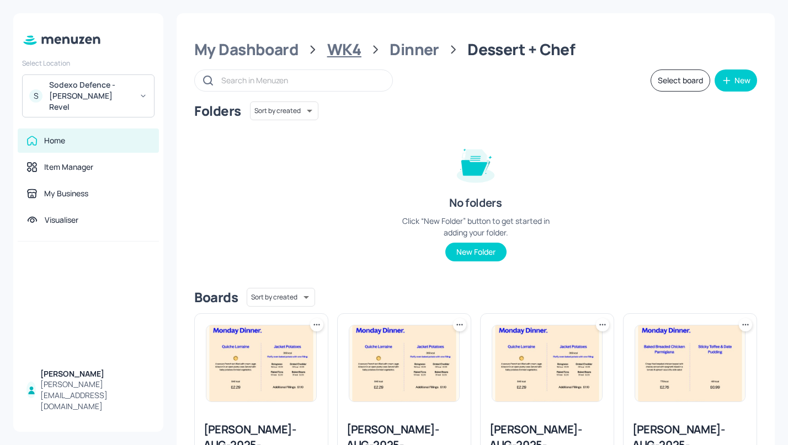
click at [350, 52] on div "WK4" at bounding box center [344, 50] width 34 height 20
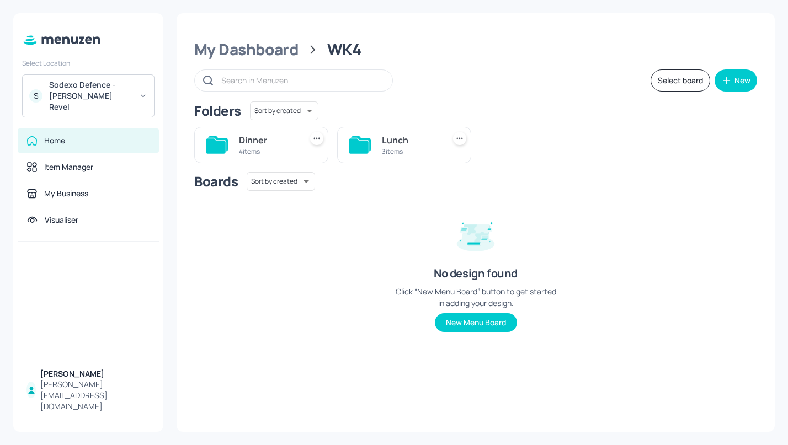
click at [420, 145] on div "Lunch" at bounding box center [411, 139] width 58 height 13
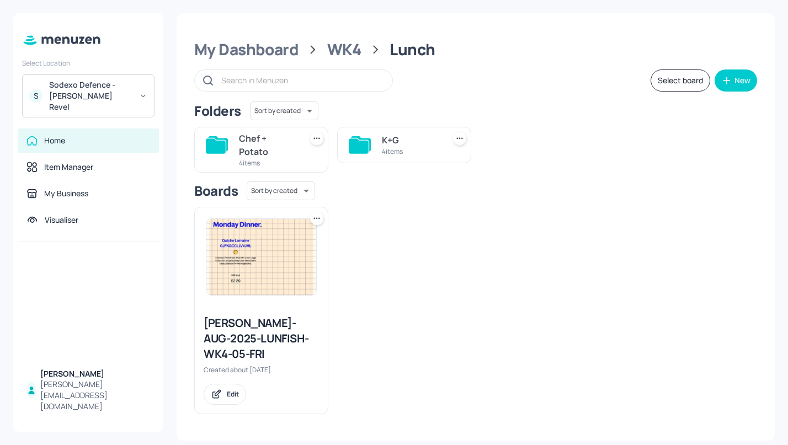
click at [266, 145] on div "Chef + Potato" at bounding box center [268, 145] width 58 height 26
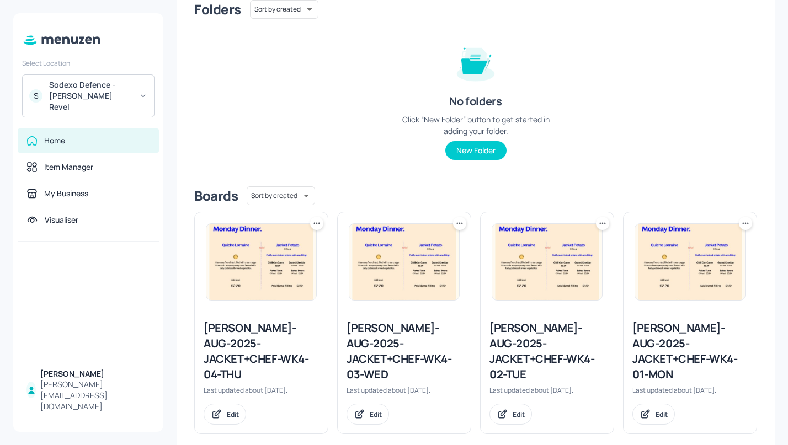
scroll to position [101, 0]
click at [101, 87] on div "Sodexo Defence - [PERSON_NAME] Revel" at bounding box center [90, 95] width 83 height 33
click at [521, 34] on div at bounding box center [394, 222] width 788 height 445
click at [114, 85] on div "Sodexo Defence - [PERSON_NAME] Revel" at bounding box center [90, 95] width 83 height 33
click at [81, 30] on div at bounding box center [394, 222] width 788 height 445
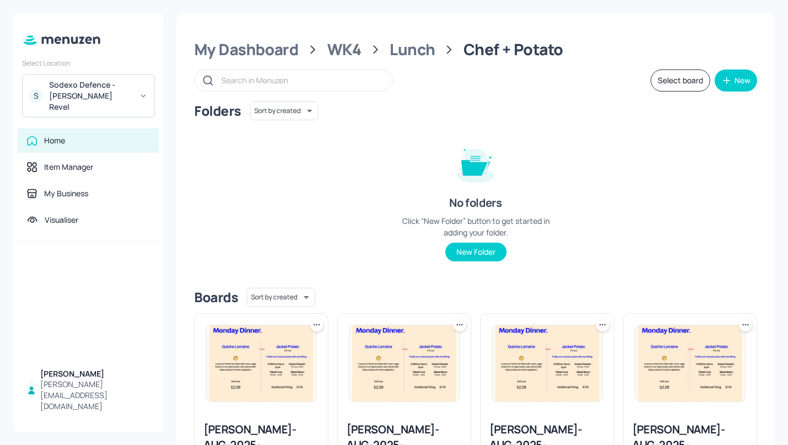
scroll to position [0, 0]
click at [346, 47] on div "WK4" at bounding box center [344, 50] width 34 height 20
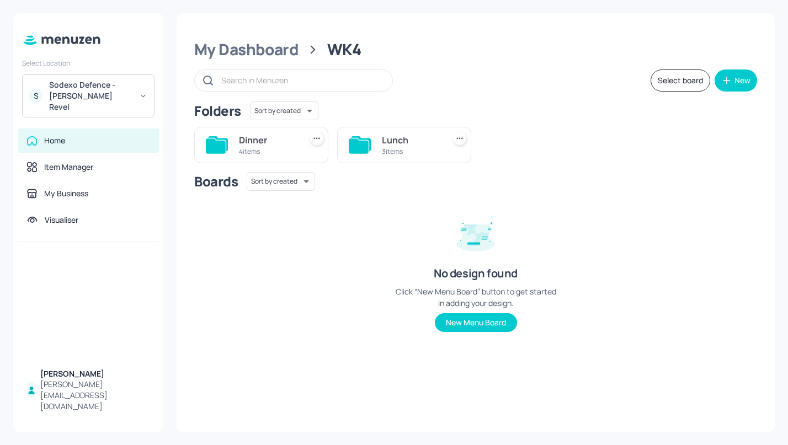
click at [433, 141] on div "Lunch" at bounding box center [411, 139] width 58 height 13
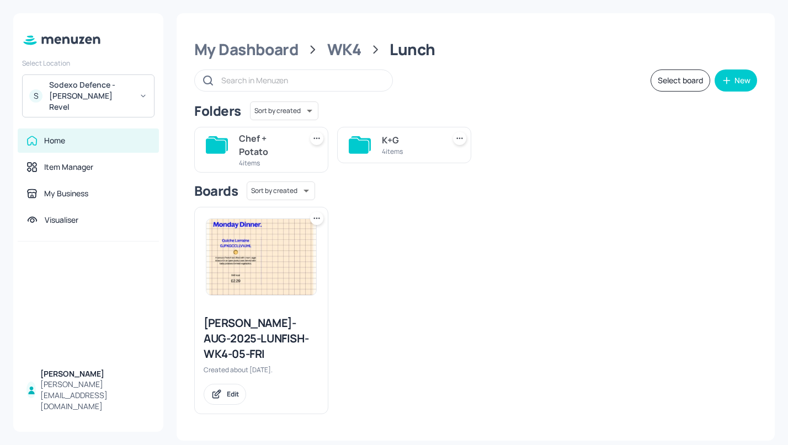
click at [409, 137] on div "K+G" at bounding box center [411, 139] width 58 height 13
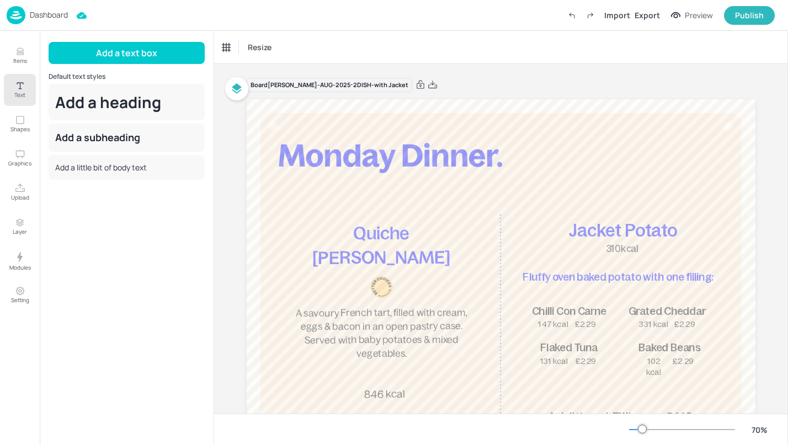
click at [47, 16] on p "Dashboard" at bounding box center [49, 15] width 38 height 8
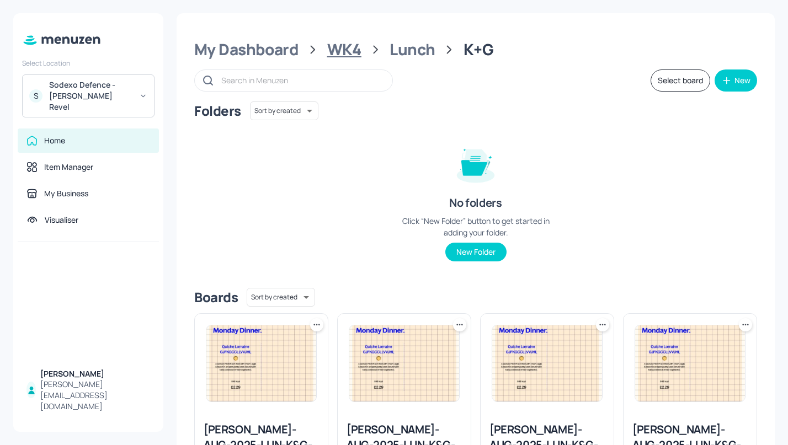
click at [336, 46] on div "WK4" at bounding box center [344, 50] width 34 height 20
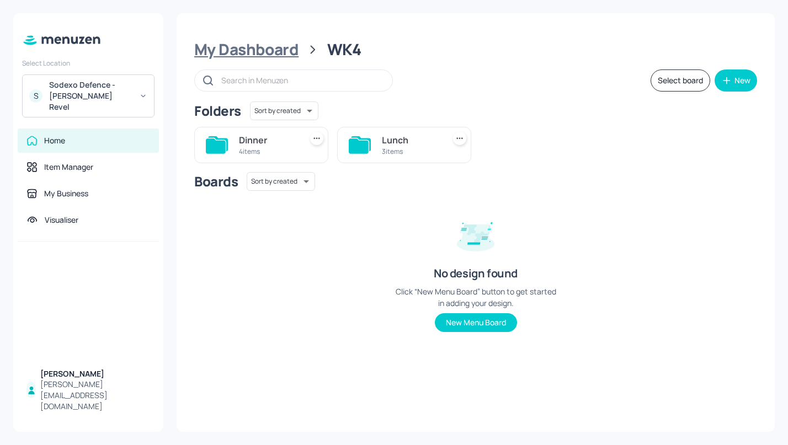
click at [261, 40] on div "My Dashboard" at bounding box center [246, 50] width 104 height 20
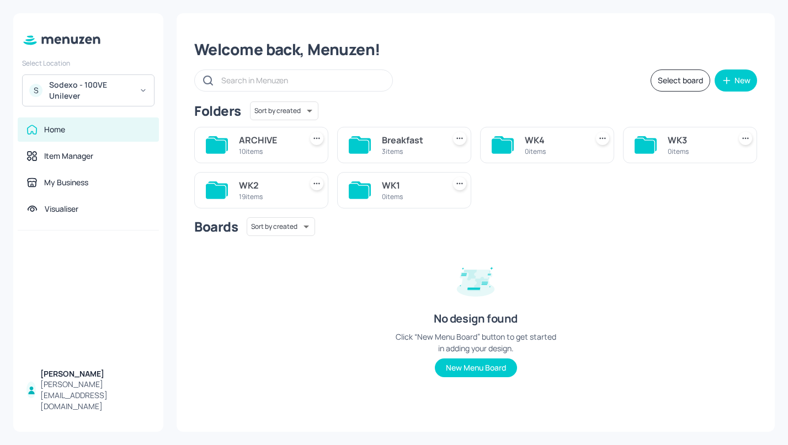
click at [242, 195] on div "19 items" at bounding box center [268, 196] width 58 height 9
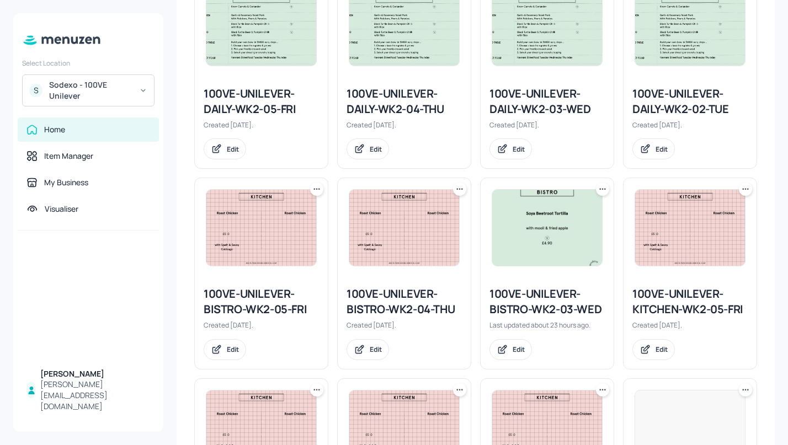
scroll to position [217, 0]
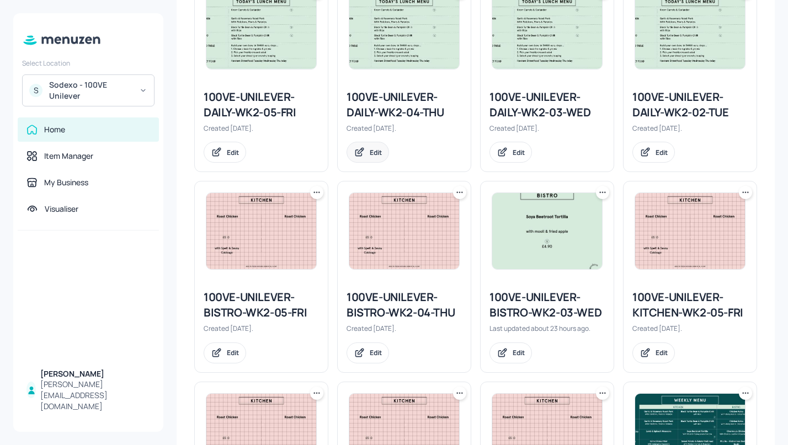
click at [370, 151] on div "Edit" at bounding box center [376, 152] width 12 height 9
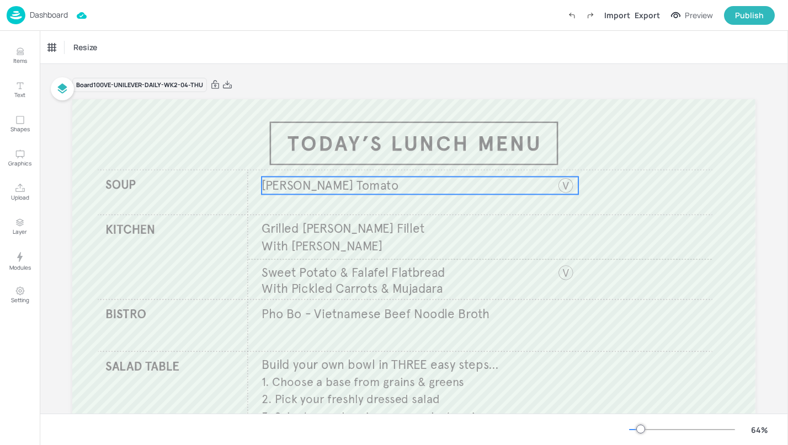
click at [323, 191] on span "[PERSON_NAME] Tomato" at bounding box center [329, 185] width 137 height 15
click at [360, 181] on p "[PERSON_NAME] Tomato" at bounding box center [406, 186] width 291 height 18
click at [337, 181] on span "[PERSON_NAME] Tomato" at bounding box center [329, 185] width 137 height 15
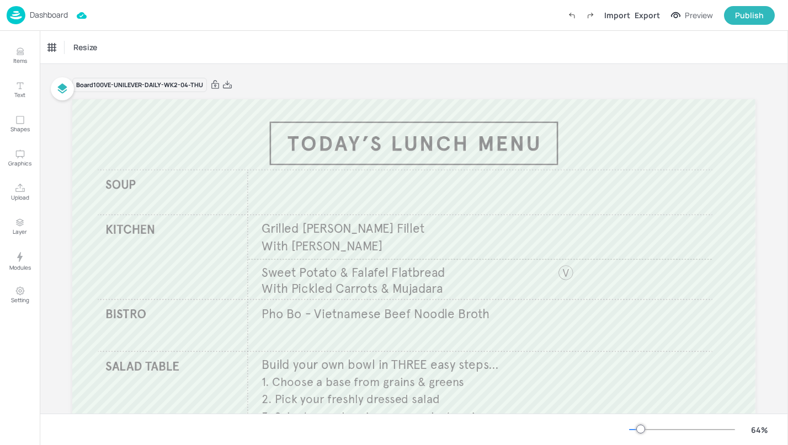
click at [55, 16] on p "Dashboard" at bounding box center [49, 15] width 38 height 8
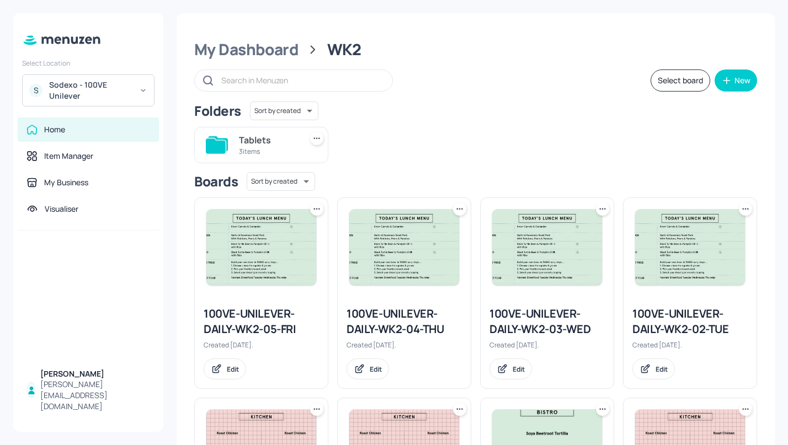
click at [393, 329] on div "100VE-UNILEVER-DAILY-WK2-04-THU" at bounding box center [403, 321] width 115 height 31
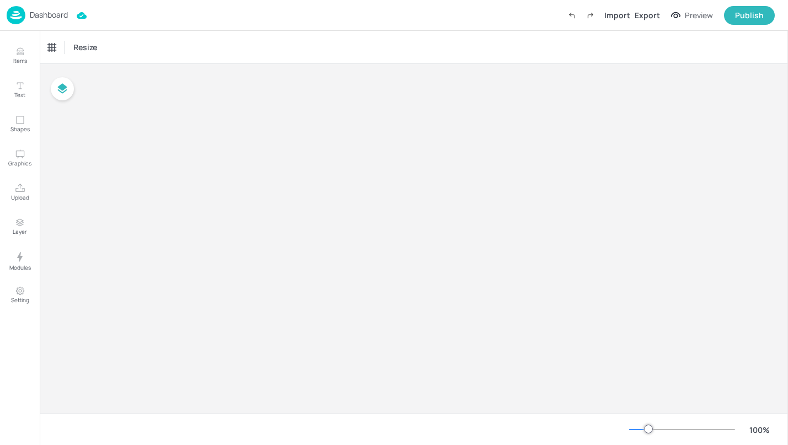
type input "£GBP - [GEOGRAPHIC_DATA]"
type input "kcal"
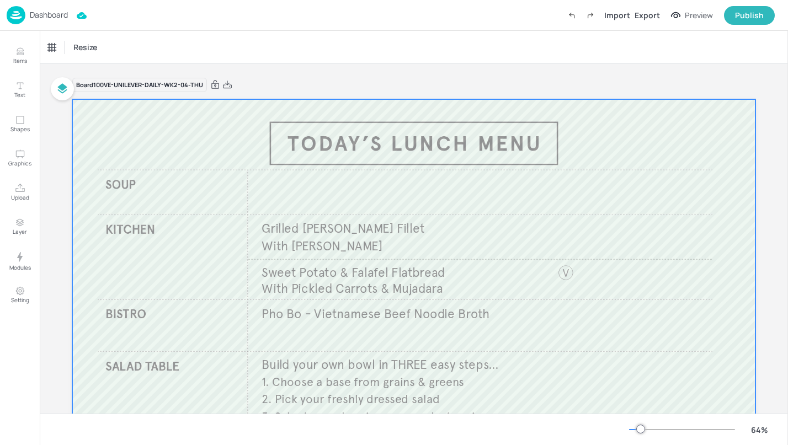
click at [301, 183] on div at bounding box center [413, 291] width 683 height 384
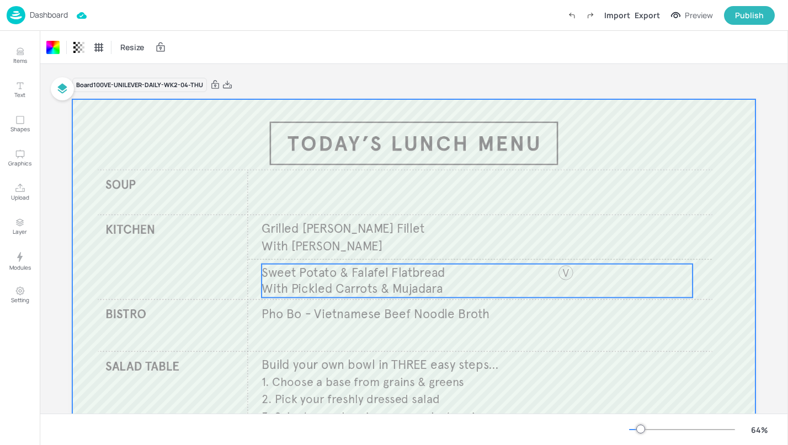
click at [298, 280] on span "Sweet Potato & Falafel Flatbread" at bounding box center [353, 272] width 184 height 15
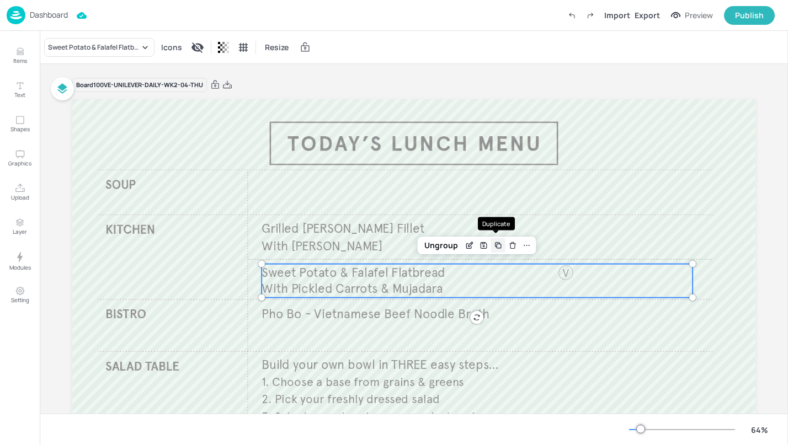
click at [496, 245] on icon "Duplicate" at bounding box center [498, 245] width 9 height 9
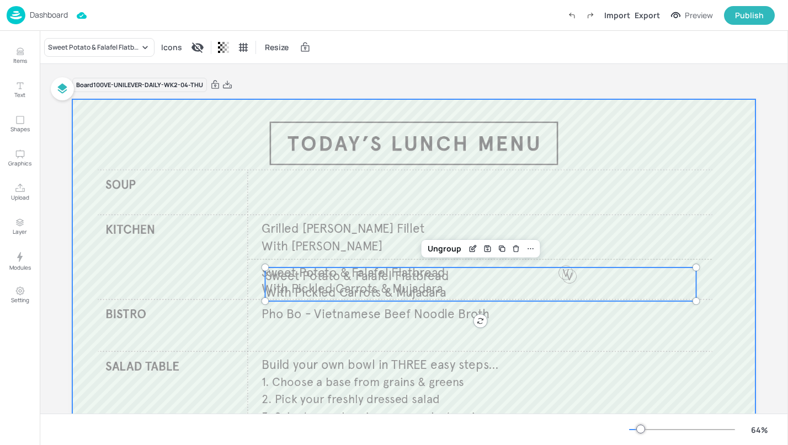
click at [270, 186] on div at bounding box center [413, 291] width 683 height 384
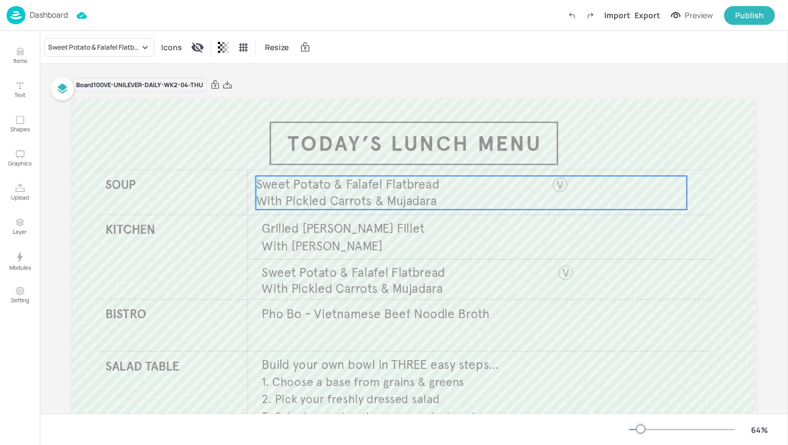
drag, startPoint x: 303, startPoint y: 278, endPoint x: 295, endPoint y: 186, distance: 92.0
click at [295, 186] on span "Sweet Potato & Falafel Flatbread" at bounding box center [348, 184] width 184 height 15
click at [25, 64] on p "Items" at bounding box center [20, 61] width 14 height 8
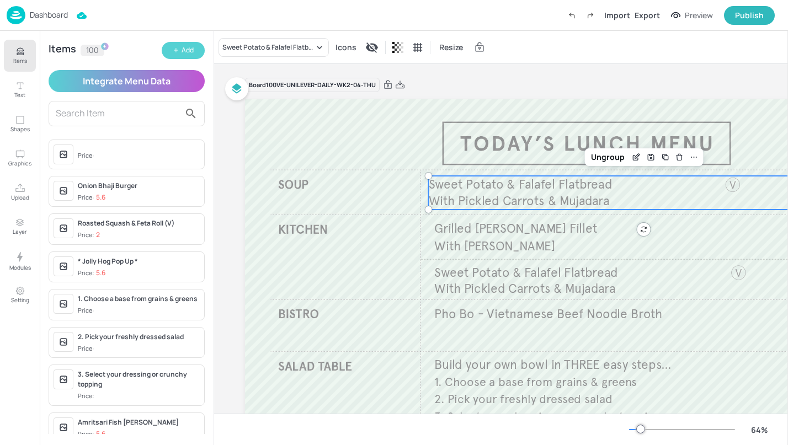
click at [180, 49] on button "Add" at bounding box center [183, 50] width 43 height 17
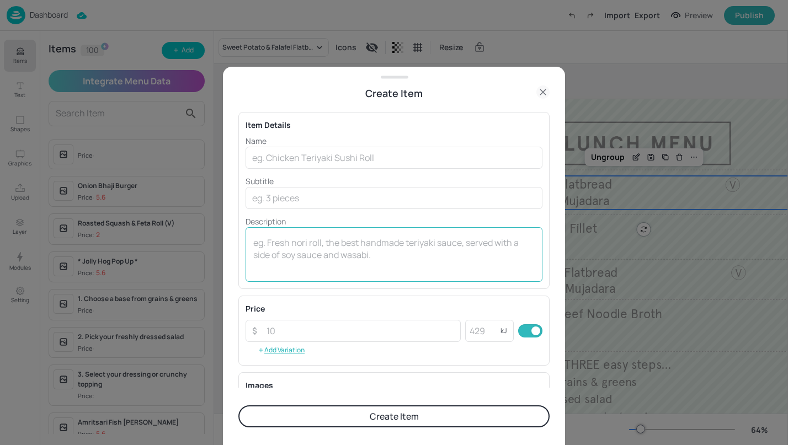
click at [315, 239] on textarea at bounding box center [393, 255] width 281 height 36
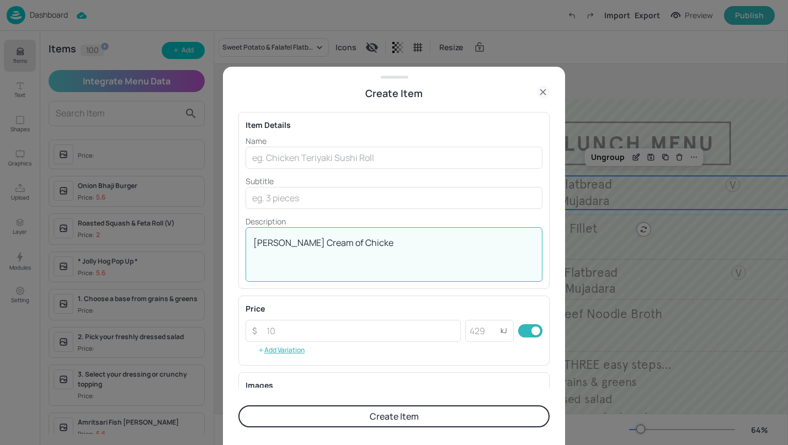
type textarea "[PERSON_NAME] Cream of Chicken"
drag, startPoint x: 356, startPoint y: 247, endPoint x: 238, endPoint y: 234, distance: 118.1
click at [238, 234] on div "Item Details Name ​ Subtitle ​ Description [PERSON_NAME] Cream of Chicken x ​" at bounding box center [393, 200] width 311 height 177
click at [277, 161] on input "text" at bounding box center [393, 158] width 297 height 22
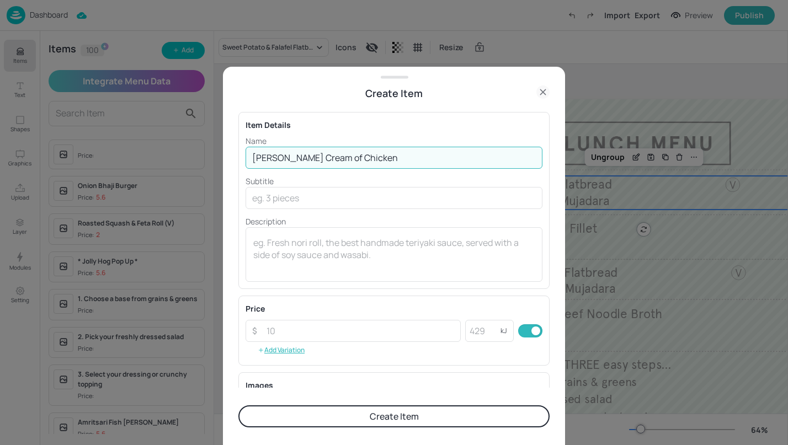
type input "[PERSON_NAME] Cream of Chicken"
click at [412, 420] on button "Create Item" at bounding box center [393, 416] width 311 height 22
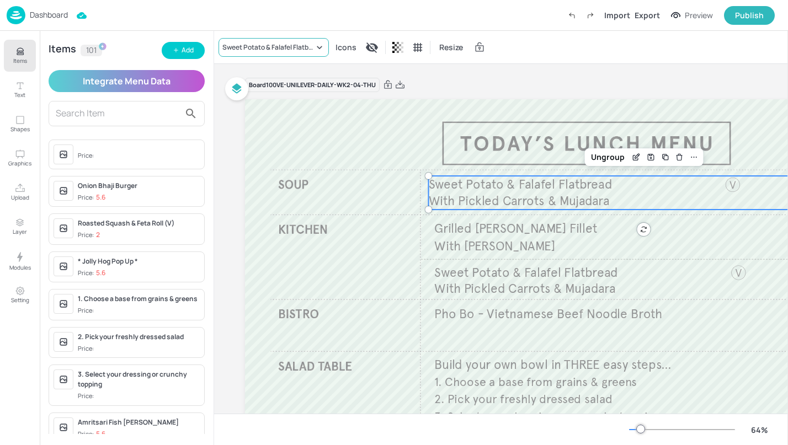
click at [317, 47] on icon at bounding box center [319, 47] width 11 height 11
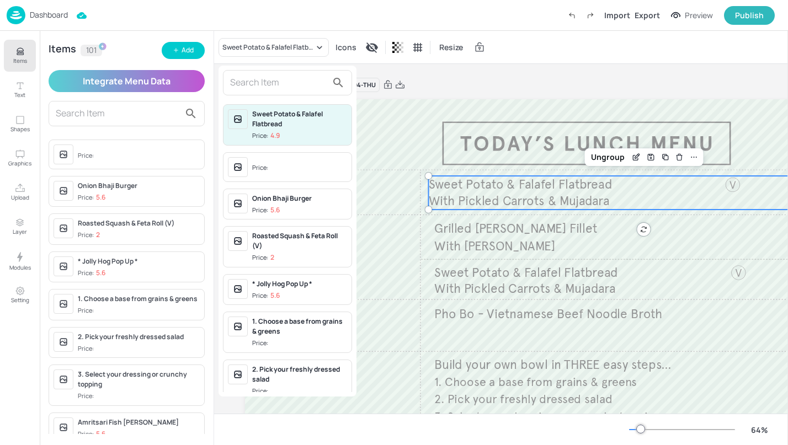
click at [277, 79] on input "text" at bounding box center [278, 83] width 97 height 18
click at [246, 85] on input "text" at bounding box center [278, 83] width 97 height 18
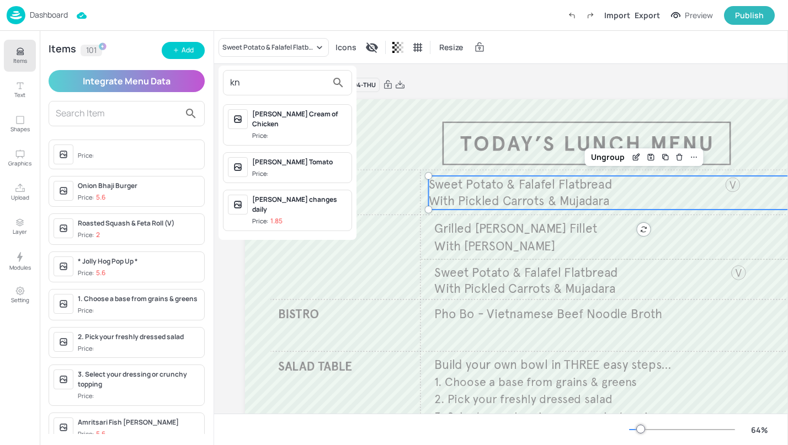
type input "kn"
click at [277, 117] on div "[PERSON_NAME] Cream of Chicken" at bounding box center [299, 119] width 95 height 20
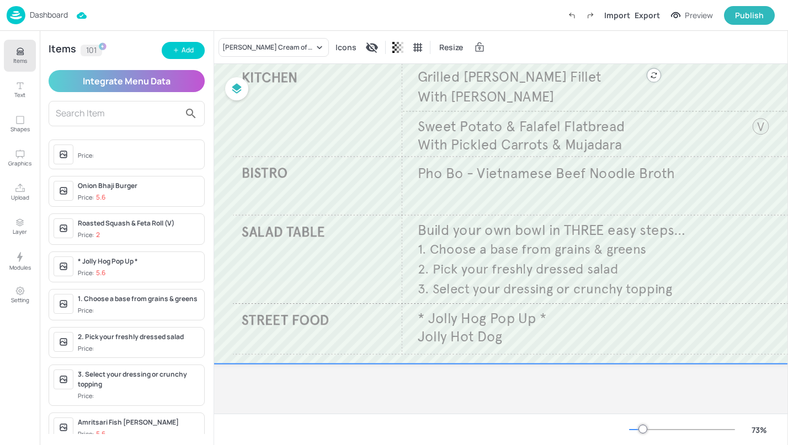
scroll to position [149, 41]
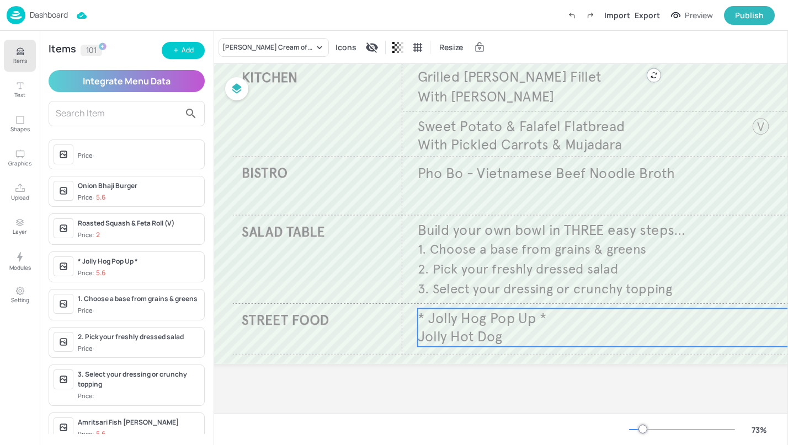
click at [466, 333] on span "Jolly Hot Dog" at bounding box center [460, 337] width 84 height 18
click at [274, 47] on div "* Jolly Hog Pop Up *" at bounding box center [251, 47] width 59 height 10
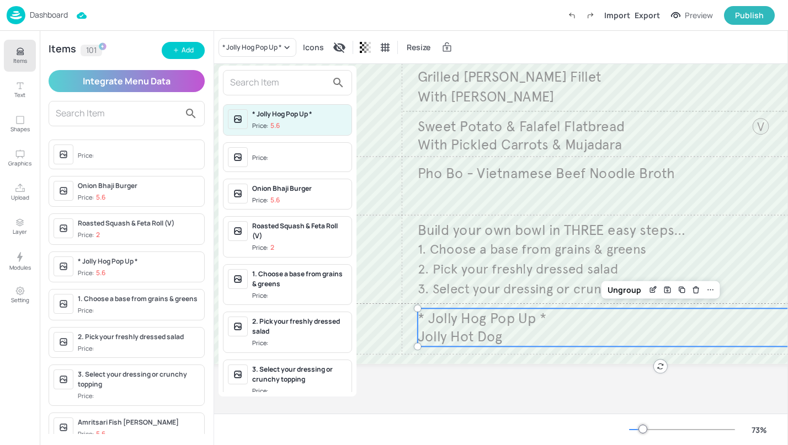
click at [277, 79] on input "text" at bounding box center [278, 83] width 97 height 18
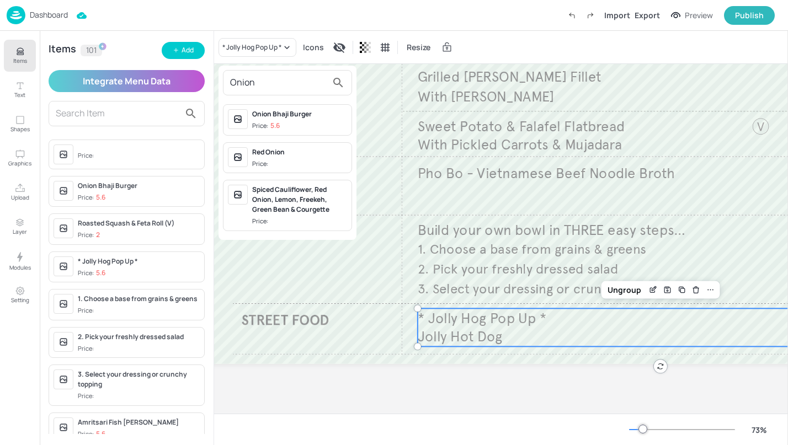
type input "Onion"
click at [282, 116] on div "Onion Bhaji Burger" at bounding box center [299, 114] width 95 height 10
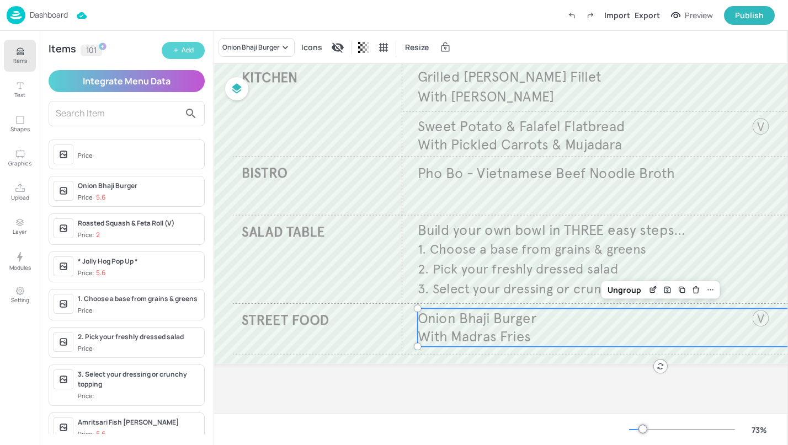
click at [189, 47] on div "Add" at bounding box center [187, 50] width 12 height 10
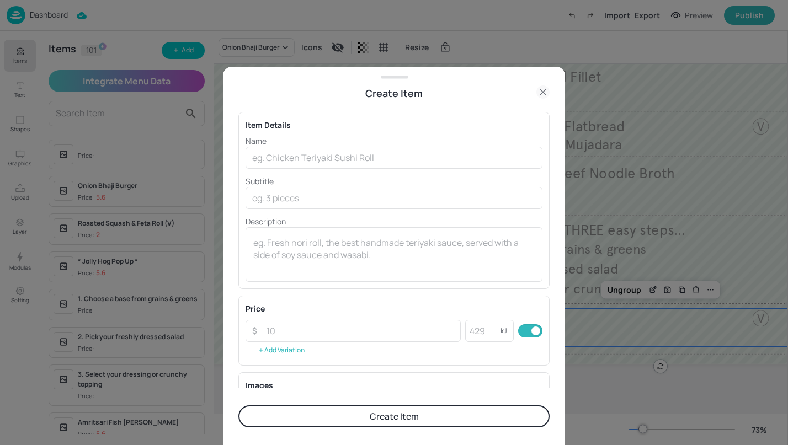
click at [139, 12] on div at bounding box center [394, 222] width 788 height 445
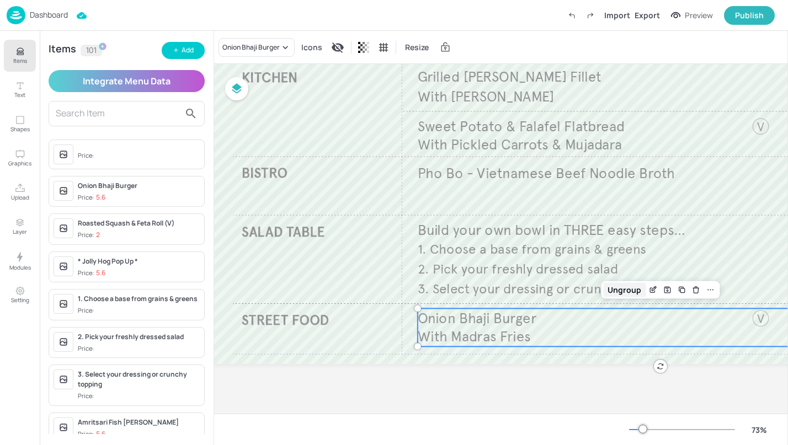
click at [629, 289] on div "Ungroup" at bounding box center [624, 289] width 42 height 14
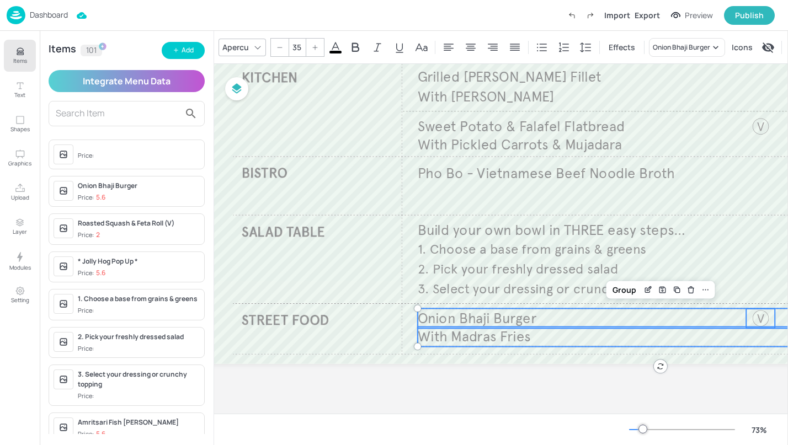
click at [563, 330] on p "With Madras Fries" at bounding box center [625, 337] width 414 height 20
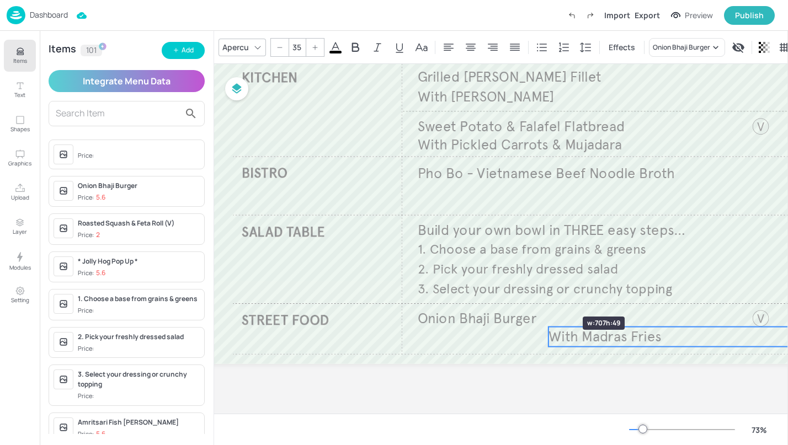
drag, startPoint x: 419, startPoint y: 330, endPoint x: 545, endPoint y: 300, distance: 129.9
click at [545, 300] on div "Build your own bowl in THREE easy steps… 1. Choose a base from grains & greens …" at bounding box center [589, 147] width 770 height 433
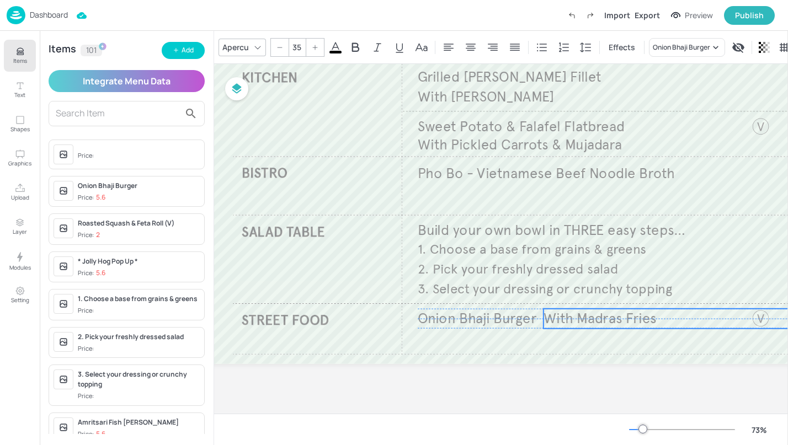
drag, startPoint x: 583, startPoint y: 332, endPoint x: 581, endPoint y: 314, distance: 18.3
click at [581, 314] on span "With Madras Fries" at bounding box center [599, 318] width 113 height 18
click at [466, 322] on span "Onion Bhaji Burger" at bounding box center [477, 318] width 119 height 18
click at [429, 319] on span "Onion Bhaji Burger" at bounding box center [477, 318] width 119 height 18
click at [570, 317] on span "With Madras Fries" at bounding box center [599, 318] width 113 height 18
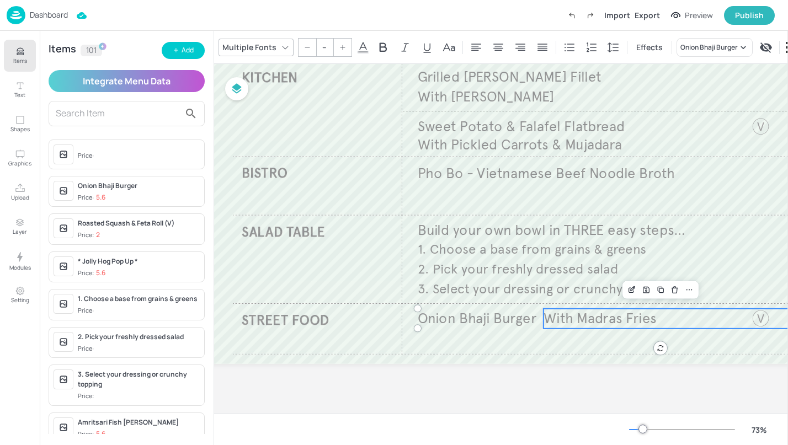
type input "35"
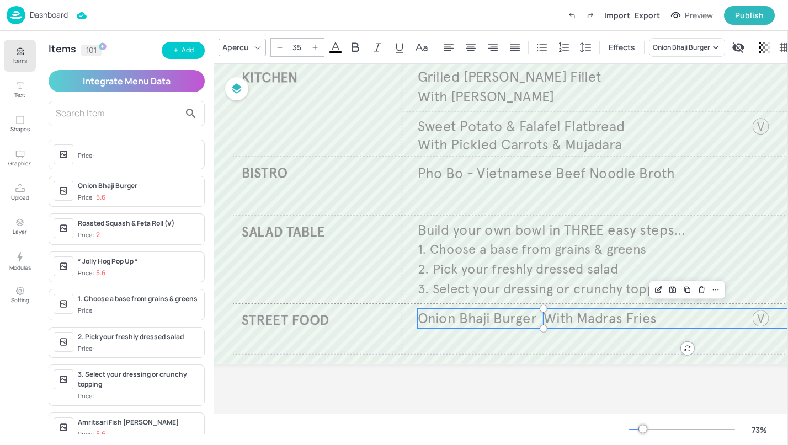
click at [512, 317] on span "Onion Bhaji Burger" at bounding box center [477, 318] width 119 height 18
click at [626, 286] on div "Group" at bounding box center [624, 289] width 33 height 14
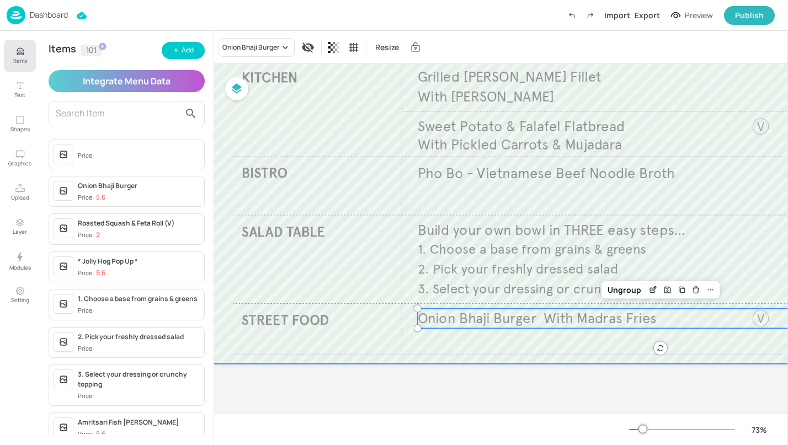
click at [529, 336] on div at bounding box center [589, 147] width 770 height 433
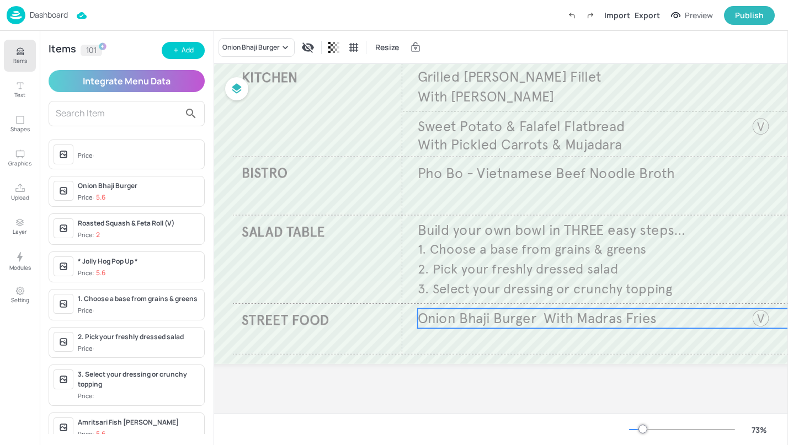
click at [445, 310] on span "Onion Bhaji Burger" at bounding box center [477, 318] width 119 height 18
click at [681, 288] on icon "Duplicate" at bounding box center [681, 289] width 9 height 9
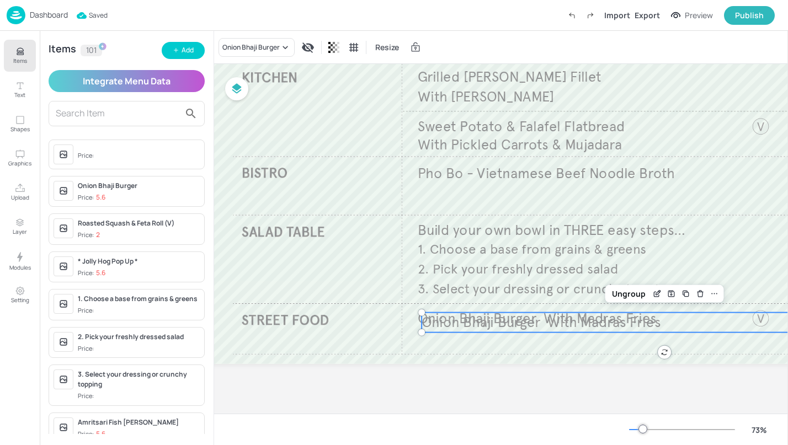
click at [450, 324] on span "Onion Bhaji Burger" at bounding box center [480, 322] width 119 height 18
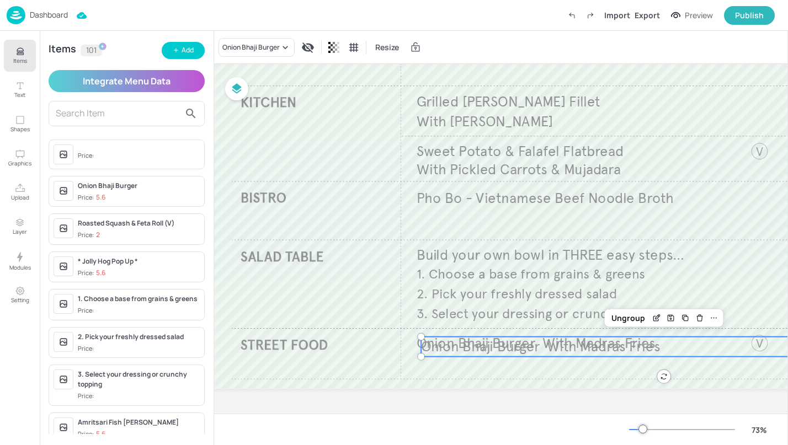
scroll to position [146, 42]
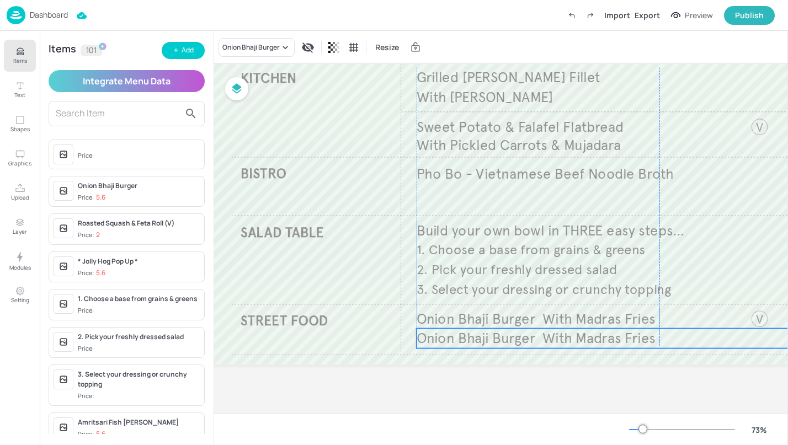
drag, startPoint x: 439, startPoint y: 326, endPoint x: 433, endPoint y: 340, distance: 14.9
click at [433, 340] on span "Onion Bhaji Burger" at bounding box center [475, 338] width 119 height 18
click at [612, 334] on span "With Madras Fries" at bounding box center [598, 338] width 113 height 18
click at [271, 49] on div "Onion Bhaji Burger" at bounding box center [250, 47] width 57 height 10
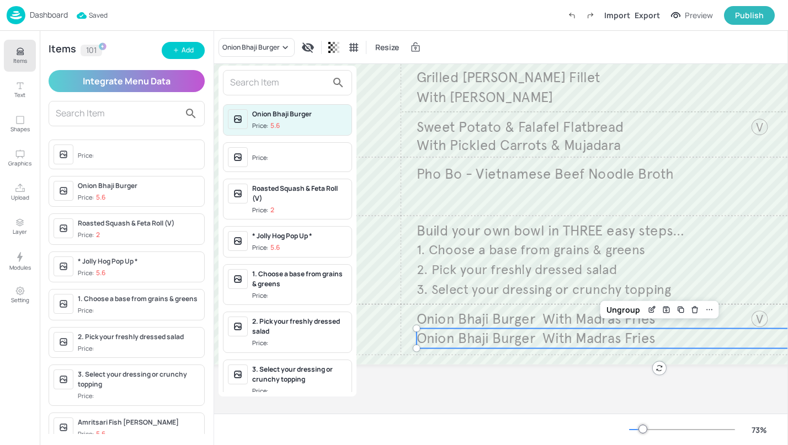
click at [263, 79] on input "text" at bounding box center [278, 83] width 97 height 18
click at [249, 88] on input "text" at bounding box center [278, 83] width 97 height 18
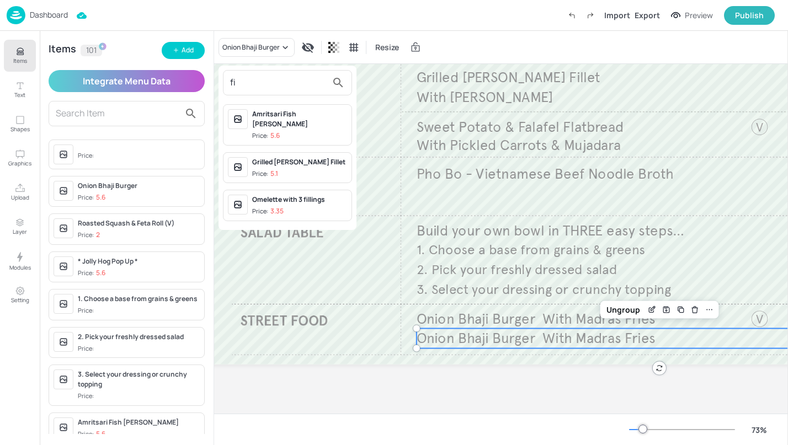
type input "fi"
click at [288, 131] on span "Price: 5.6" at bounding box center [299, 135] width 95 height 9
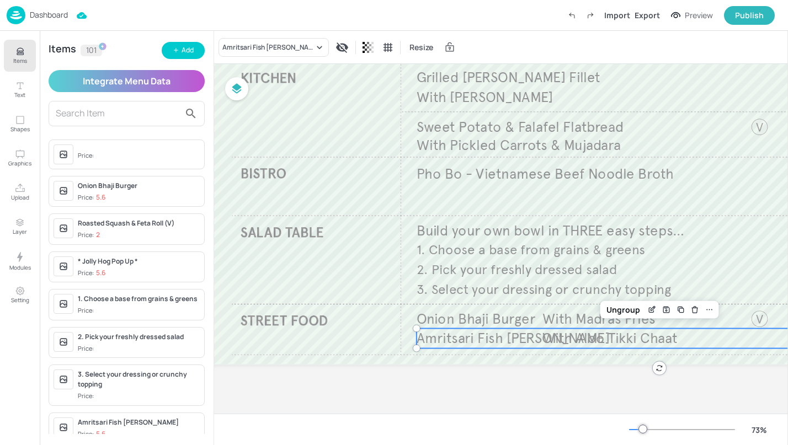
click at [541, 339] on span "Amritsari Fish [PERSON_NAME]" at bounding box center [512, 338] width 193 height 18
click at [552, 339] on span "With Aloo Tikki Chaat" at bounding box center [609, 338] width 135 height 18
click at [627, 314] on div "Ungroup" at bounding box center [623, 310] width 42 height 14
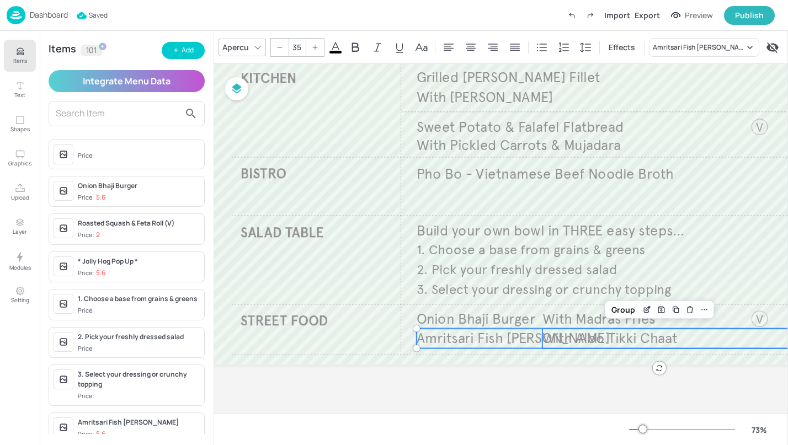
click at [569, 339] on span "With Aloo Tikki Chaat" at bounding box center [609, 338] width 135 height 18
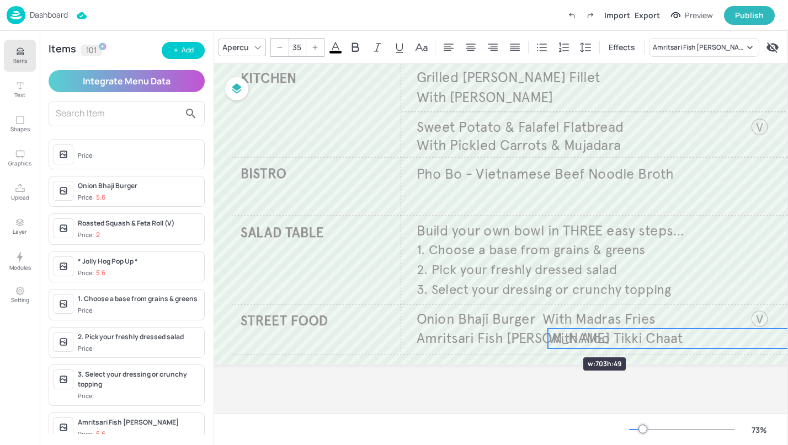
drag, startPoint x: 544, startPoint y: 338, endPoint x: 550, endPoint y: 338, distance: 6.1
click at [550, 338] on div at bounding box center [547, 339] width 9 height 20
click at [555, 337] on span "With Aloo Tikki Chaat" at bounding box center [615, 338] width 135 height 18
click at [498, 338] on span "Amritsari Fish [PERSON_NAME]" at bounding box center [512, 338] width 193 height 18
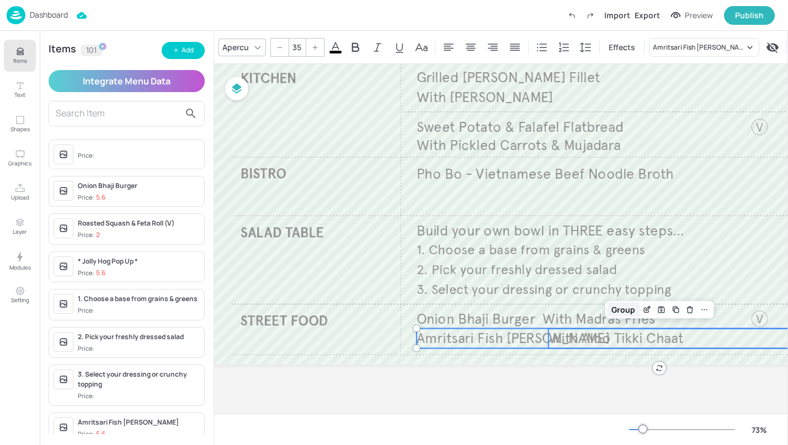
click at [625, 308] on div "Group" at bounding box center [623, 310] width 33 height 14
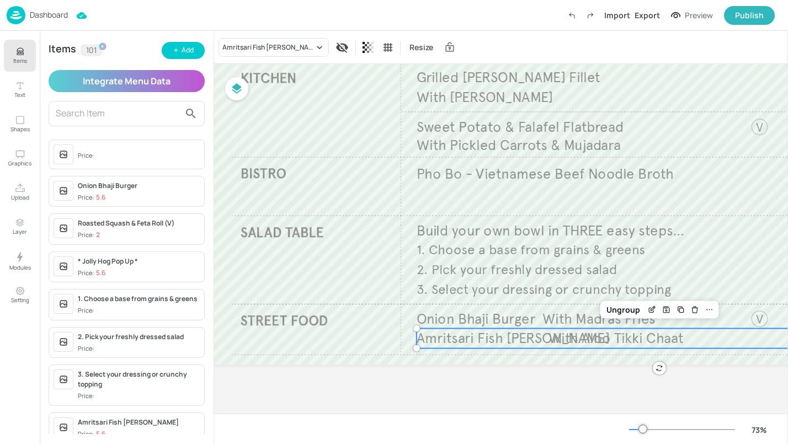
click at [562, 368] on div "Board 100VE-UNILEVER-DAILY-WK2-04-THU Build your own bowl in THREE easy steps… …" at bounding box center [588, 173] width 770 height 483
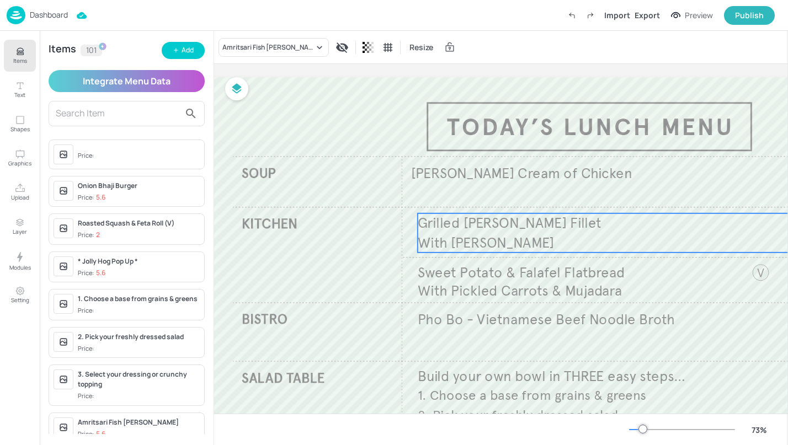
scroll to position [0, 41]
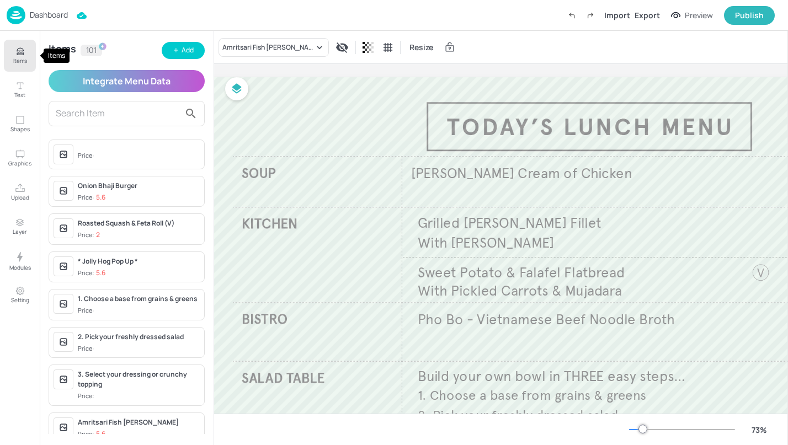
click at [15, 62] on p "Items" at bounding box center [20, 61] width 14 height 8
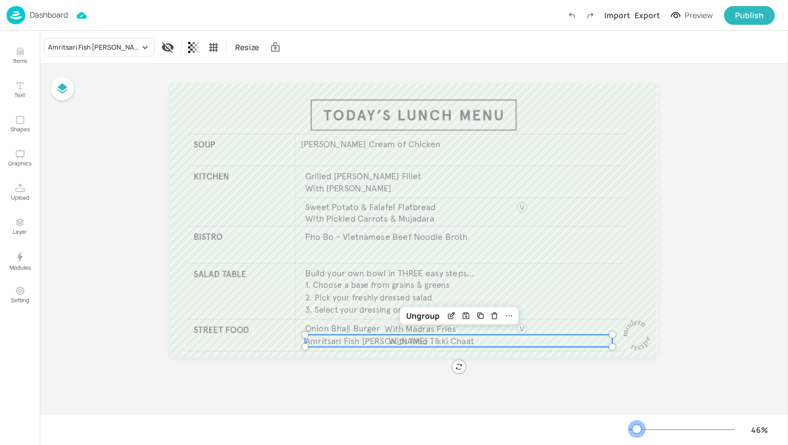
click at [636, 427] on div at bounding box center [636, 429] width 9 height 9
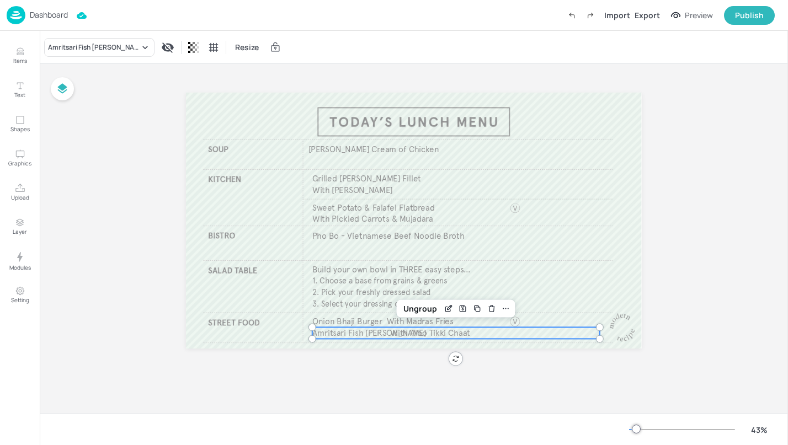
click at [148, 194] on div "Board 100VE-UNILEVER-DAILY-WK2-04-THU Build your own bowl in THREE easy steps… …" at bounding box center [414, 239] width 748 height 350
click at [308, 360] on div "Board 100VE-UNILEVER-DAILY-WK2-04-THU Build your own bowl in THREE easy steps… …" at bounding box center [414, 246] width 456 height 306
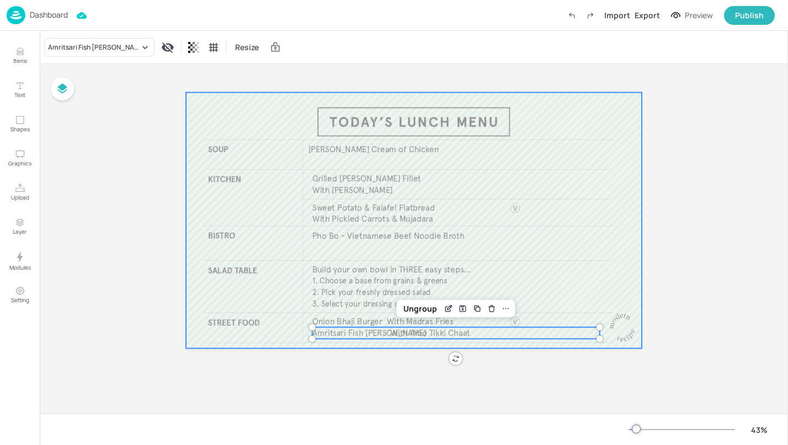
click at [249, 104] on div at bounding box center [414, 220] width 456 height 256
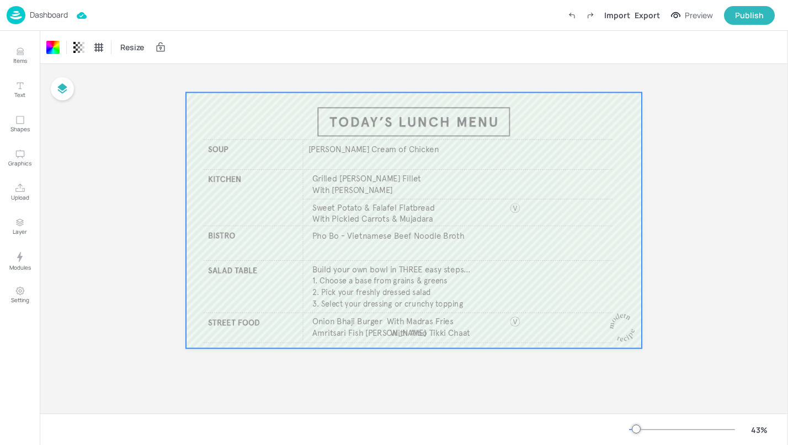
click at [79, 158] on div "Board 100VE-UNILEVER-DAILY-WK2-04-THU Build your own bowl in THREE easy steps… …" at bounding box center [414, 239] width 748 height 350
click at [163, 52] on icon at bounding box center [160, 47] width 11 height 11
click at [72, 47] on icon at bounding box center [72, 46] width 8 height 9
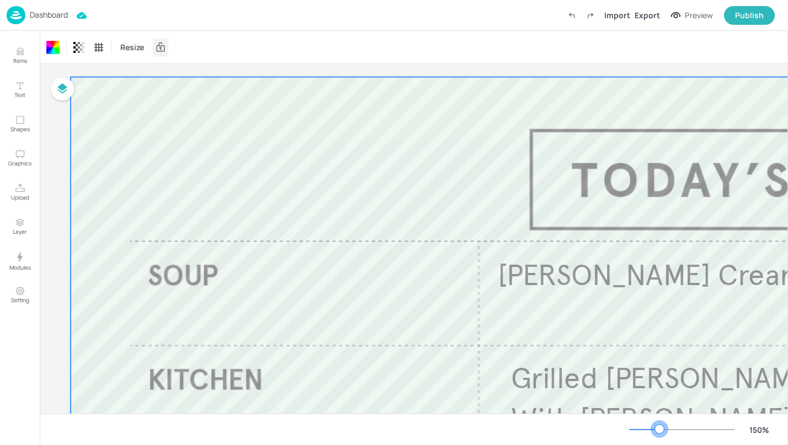
click at [659, 429] on div at bounding box center [682, 429] width 106 height 9
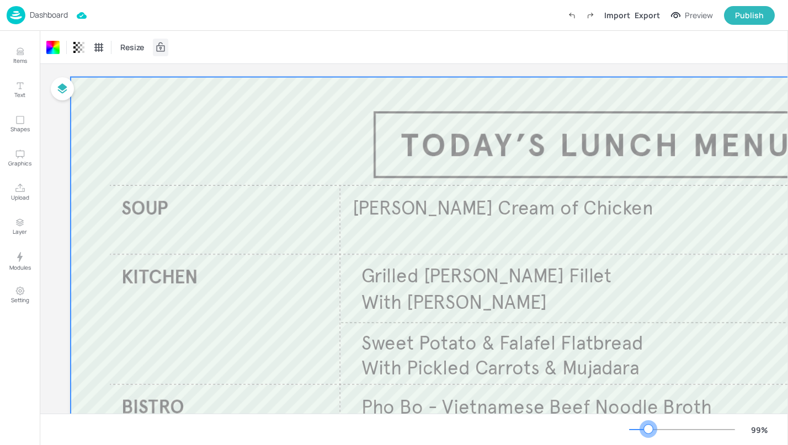
drag, startPoint x: 656, startPoint y: 429, endPoint x: 648, endPoint y: 430, distance: 7.7
click at [648, 430] on div at bounding box center [648, 429] width 9 height 9
click at [646, 429] on div at bounding box center [648, 429] width 9 height 9
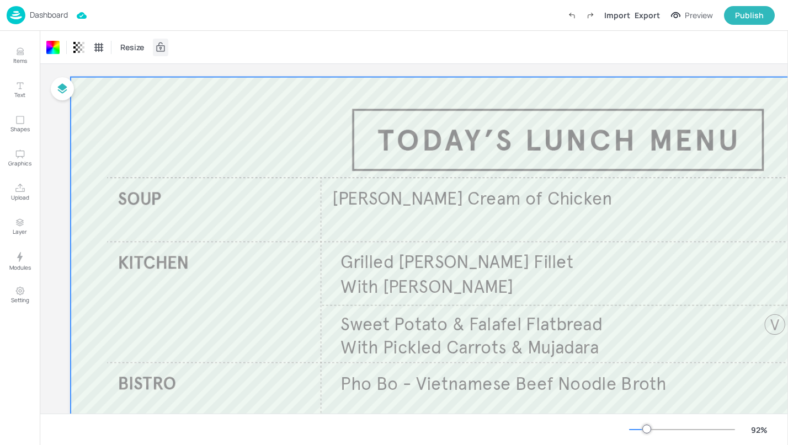
click at [50, 276] on div "Board 100VE-UNILEVER-DAILY-WK2-04-THU Build your own bowl in THREE easy steps… …" at bounding box center [558, 369] width 1036 height 611
click at [202, 57] on div "Resize" at bounding box center [414, 47] width 748 height 33
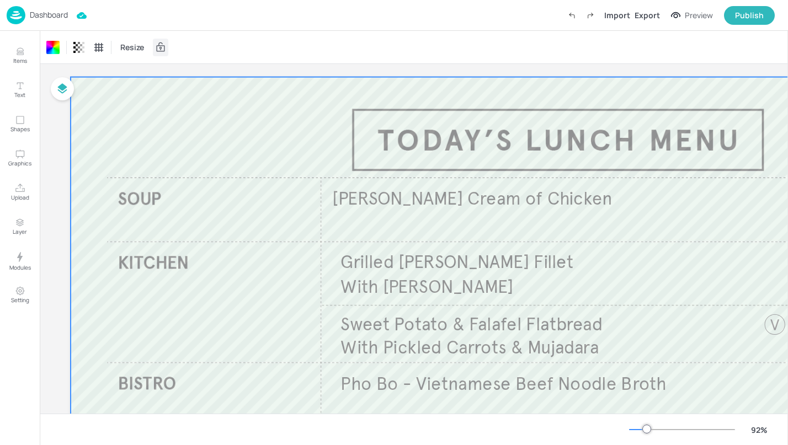
click at [46, 18] on p "Dashboard" at bounding box center [49, 15] width 38 height 8
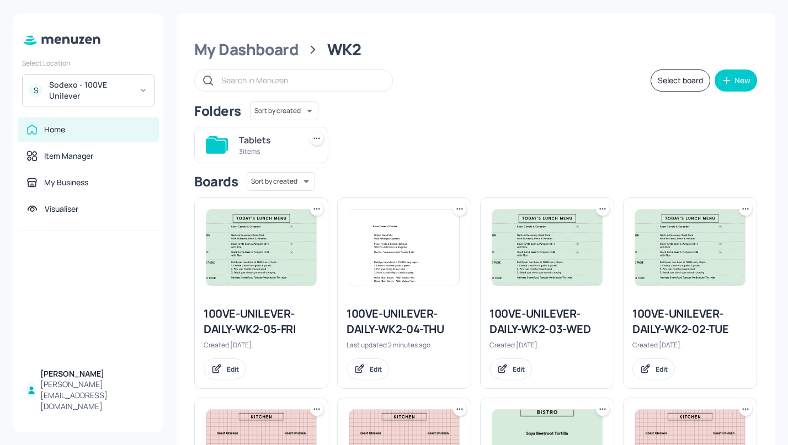
click at [360, 227] on img at bounding box center [404, 248] width 110 height 76
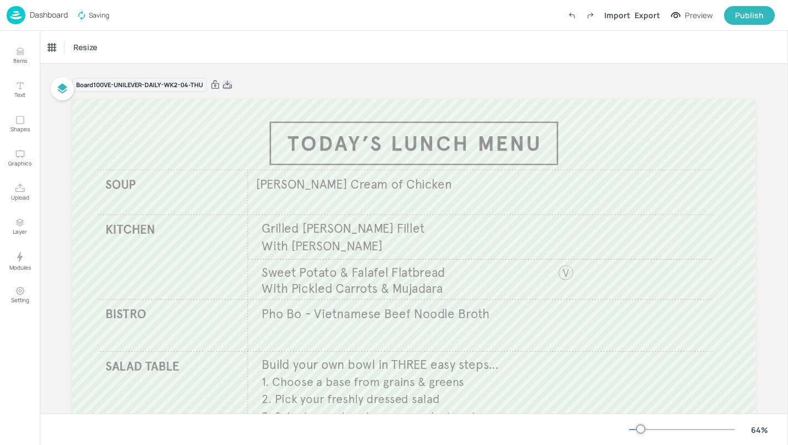
click at [224, 86] on icon at bounding box center [227, 84] width 10 height 11
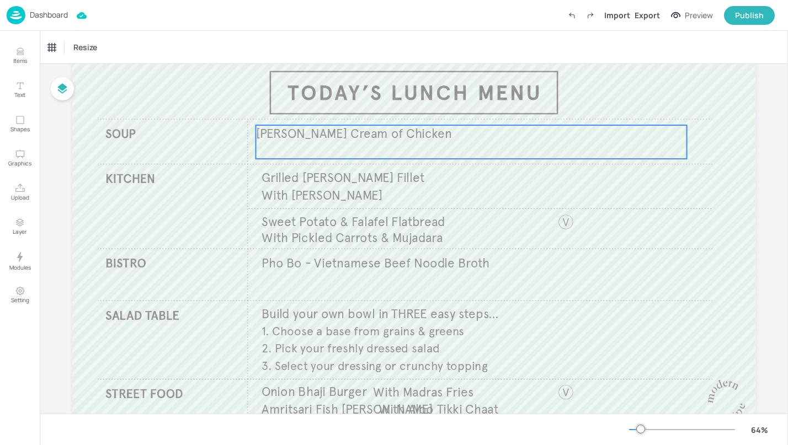
scroll to position [15, 0]
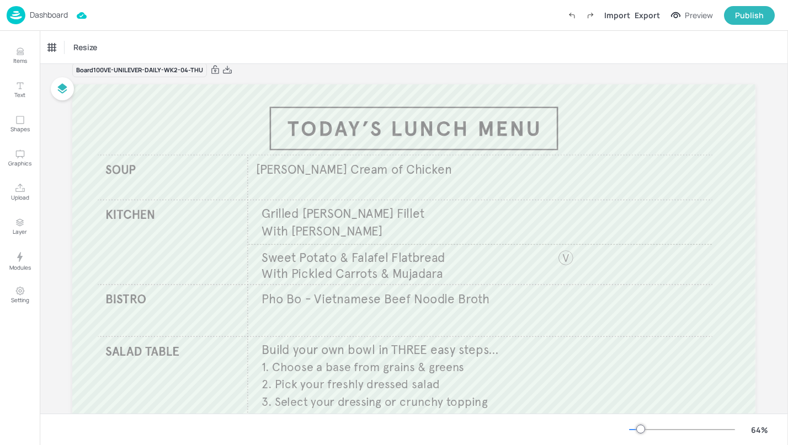
click at [44, 23] on div "Dashboard" at bounding box center [37, 15] width 61 height 18
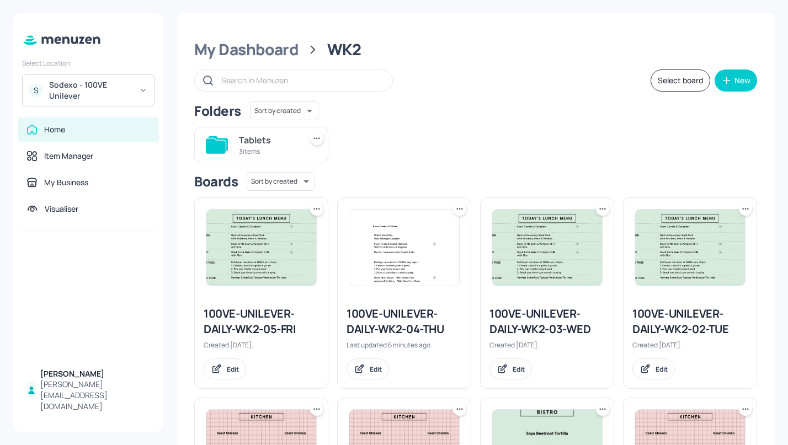
click at [56, 121] on div "Home" at bounding box center [88, 129] width 141 height 24
click at [219, 52] on div "My Dashboard" at bounding box center [246, 50] width 104 height 20
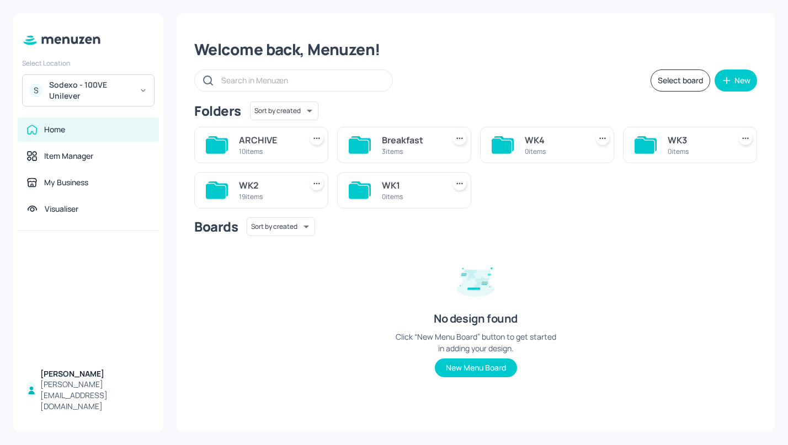
click at [201, 52] on div "Welcome back, Menuzen!" at bounding box center [475, 50] width 563 height 20
click at [60, 39] on icon at bounding box center [58, 40] width 7 height 8
click at [62, 153] on div "Item Manager" at bounding box center [68, 156] width 49 height 11
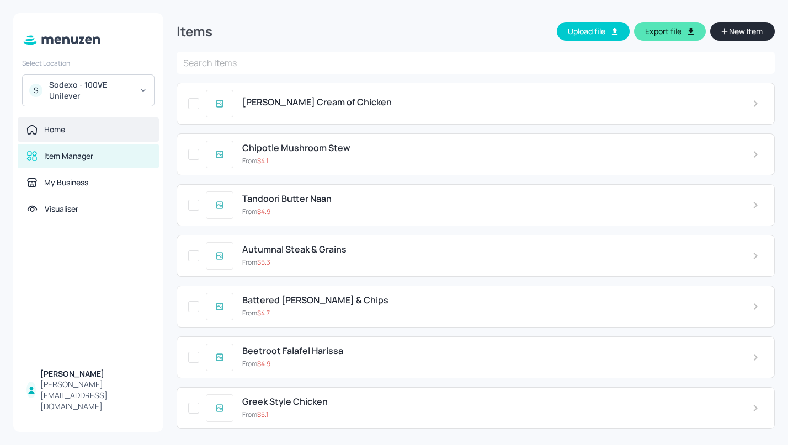
click at [66, 127] on div "Home" at bounding box center [88, 129] width 124 height 11
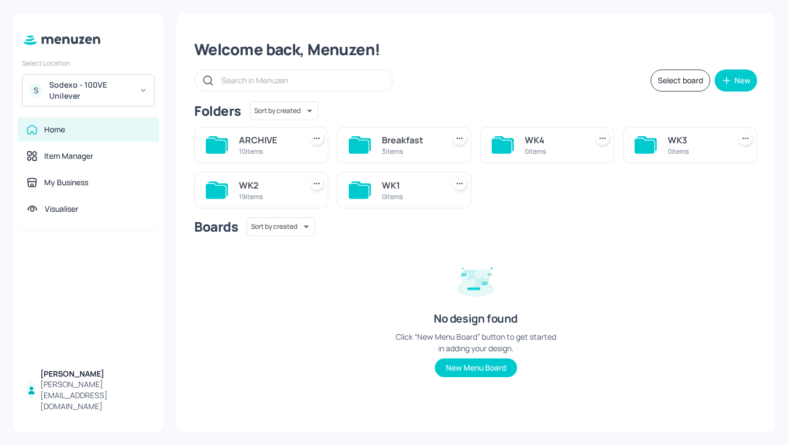
click at [98, 87] on div "Sodexo - 100VE Unilever" at bounding box center [90, 90] width 83 height 22
click at [145, 90] on div at bounding box center [394, 222] width 788 height 445
click at [145, 90] on icon at bounding box center [143, 91] width 4 height 2
click at [100, 119] on div "Sodexo Defence - [PERSON_NAME] Revel" at bounding box center [98, 120] width 96 height 13
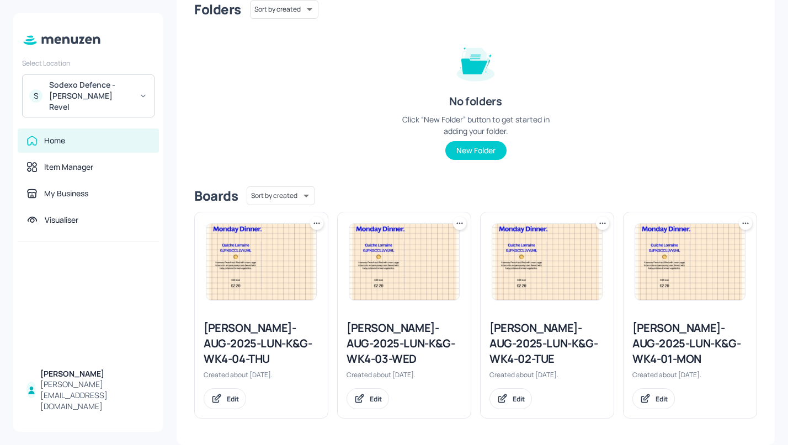
scroll to position [101, 0]
click at [650, 345] on div "[PERSON_NAME]-AUG-2025-LUN-K&G-WK4-01-MON" at bounding box center [689, 344] width 115 height 46
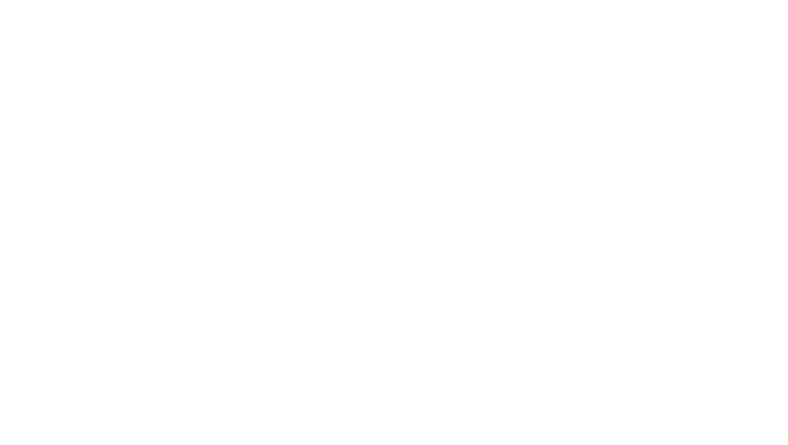
click at [650, 345] on div at bounding box center [394, 222] width 788 height 445
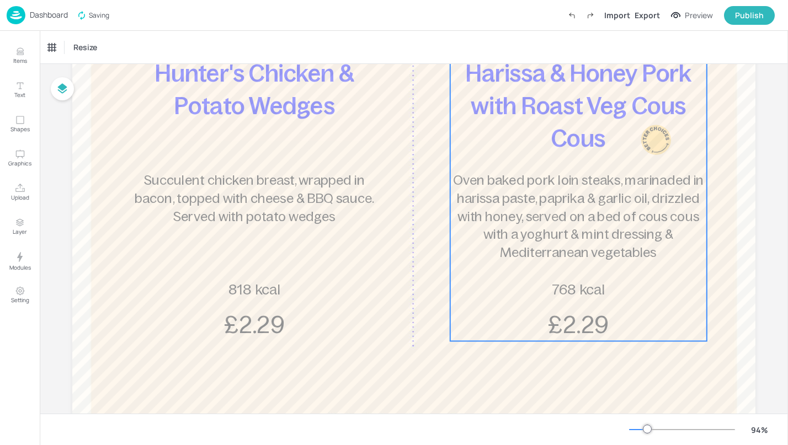
scroll to position [206, 0]
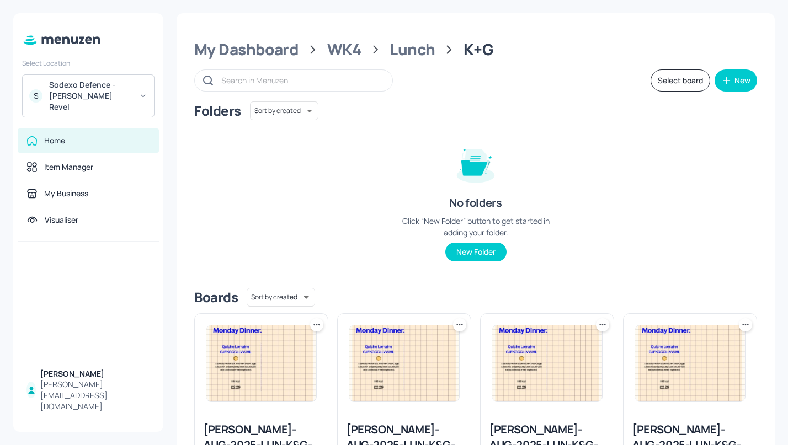
click at [549, 345] on img at bounding box center [547, 363] width 110 height 76
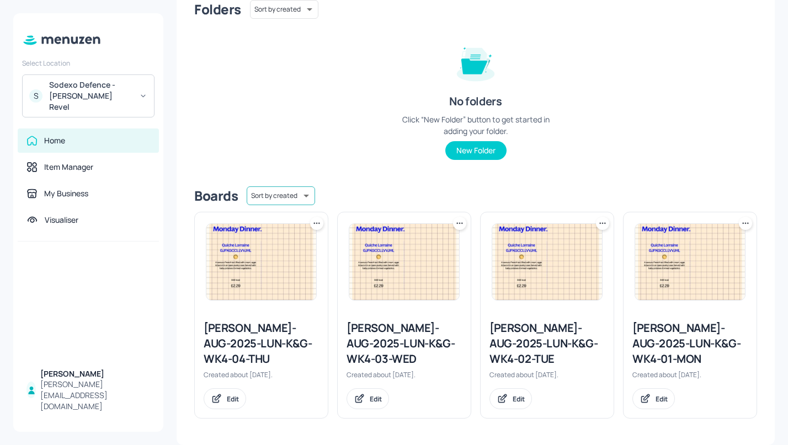
scroll to position [101, 0]
click at [366, 400] on div "Edit" at bounding box center [367, 399] width 42 height 21
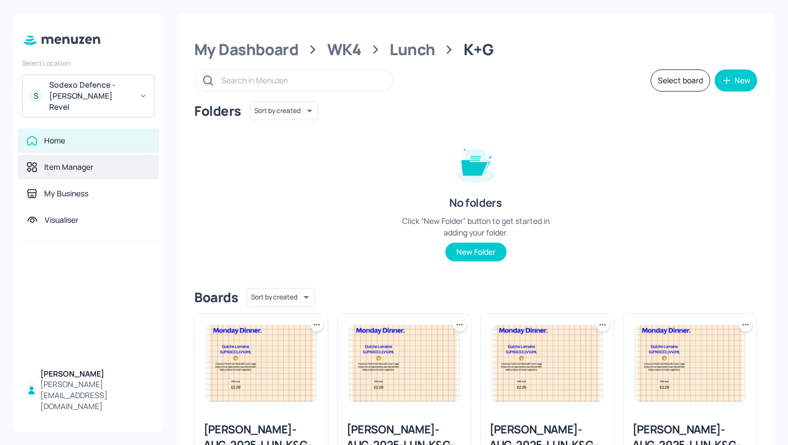
click at [90, 162] on div "Item Manager" at bounding box center [68, 167] width 49 height 11
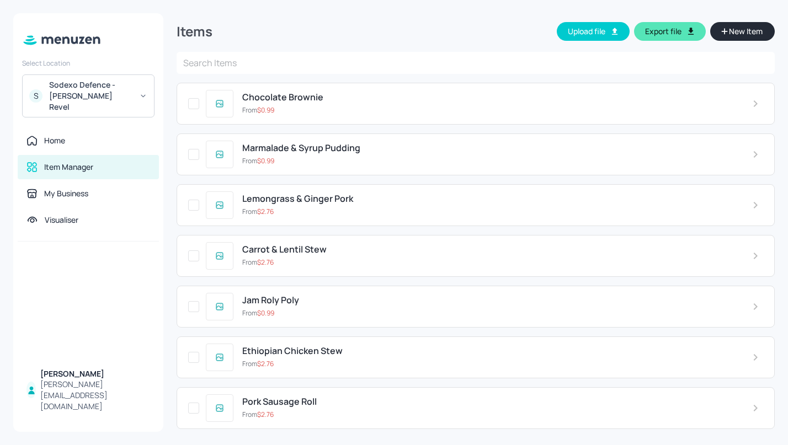
click at [84, 141] on div "Home Item Manager My Business Visualiser" at bounding box center [88, 185] width 150 height 113
click at [73, 135] on div "Home" at bounding box center [88, 140] width 124 height 11
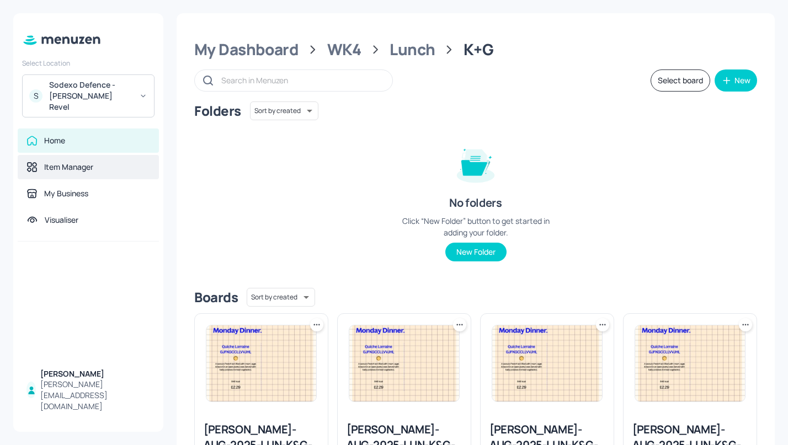
click at [76, 155] on div "Item Manager" at bounding box center [88, 167] width 141 height 24
